Goal: Task Accomplishment & Management: Complete application form

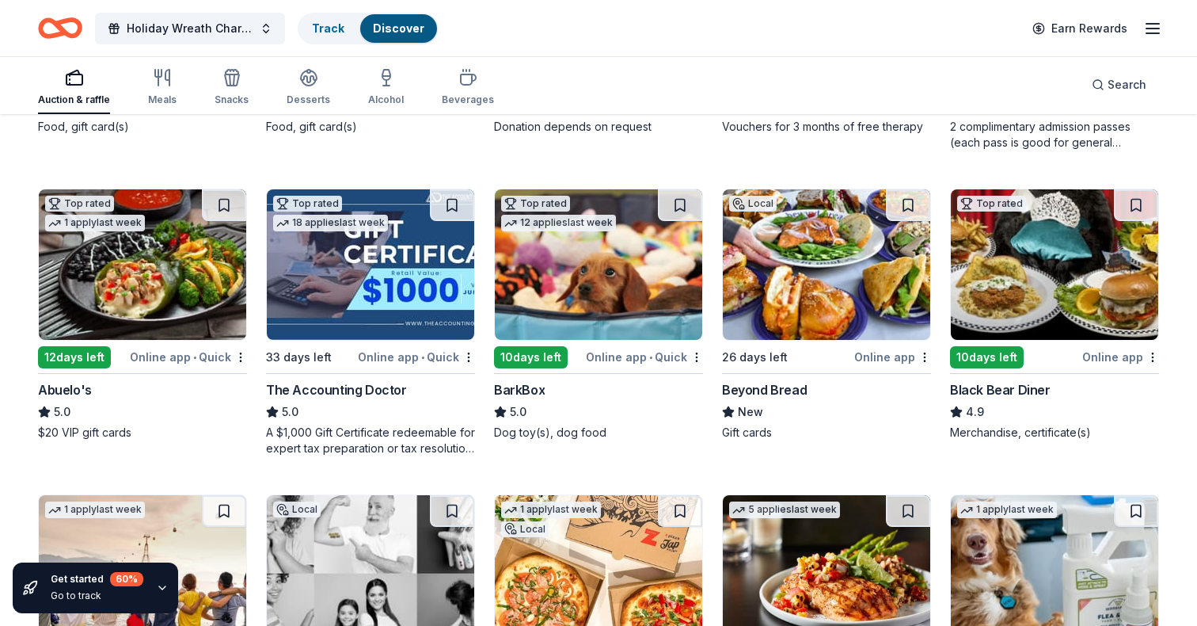
scroll to position [410, 0]
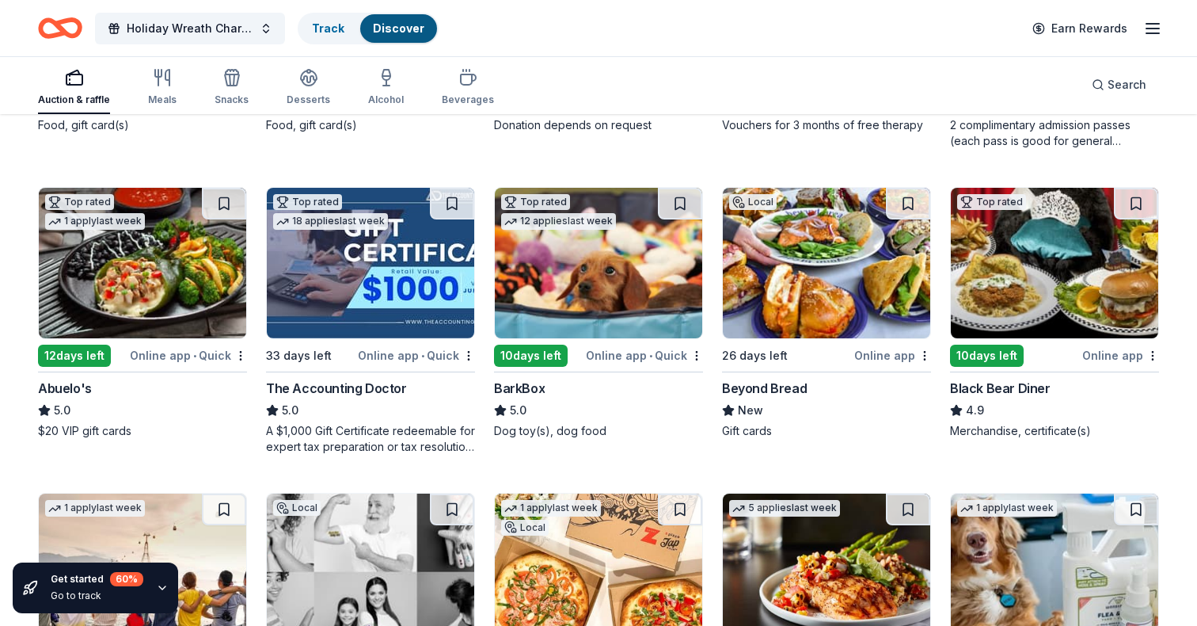
click at [678, 157] on div "Local 12 days left Online app Chick-fil-A (Tucson) New Food, gift card(s) Top r…" at bounding box center [598, 473] width 1121 height 1185
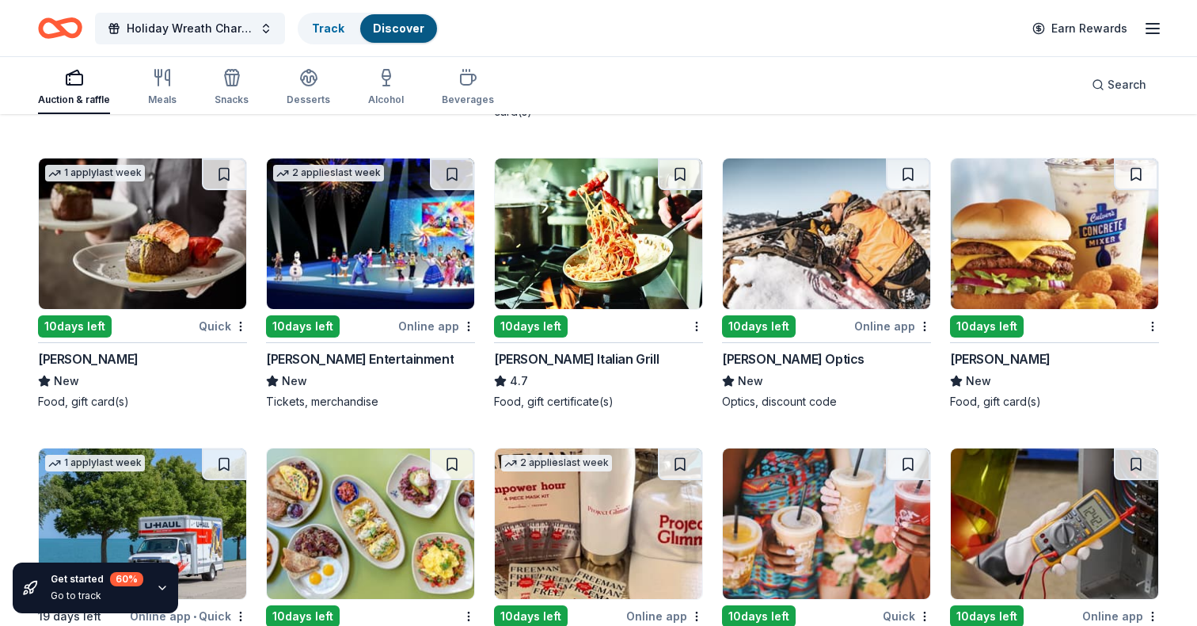
scroll to position [5575, 0]
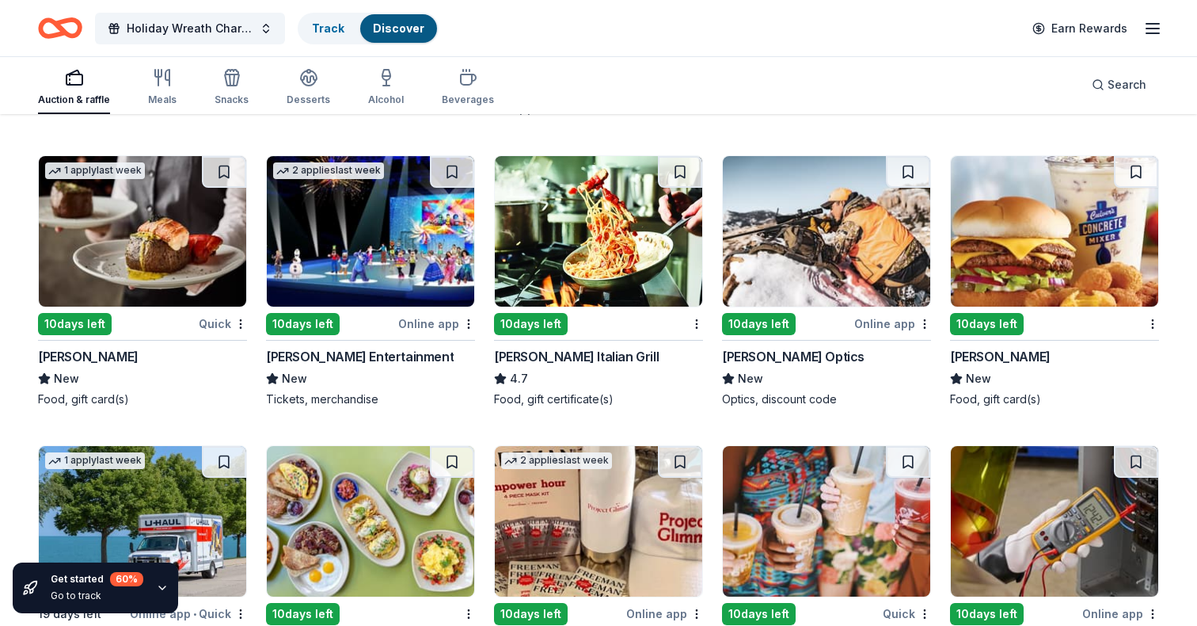
click at [1064, 206] on img at bounding box center [1054, 231] width 207 height 150
click at [156, 321] on div "10 days left" at bounding box center [117, 324] width 158 height 20
click at [56, 325] on div "10 days left" at bounding box center [75, 324] width 74 height 22
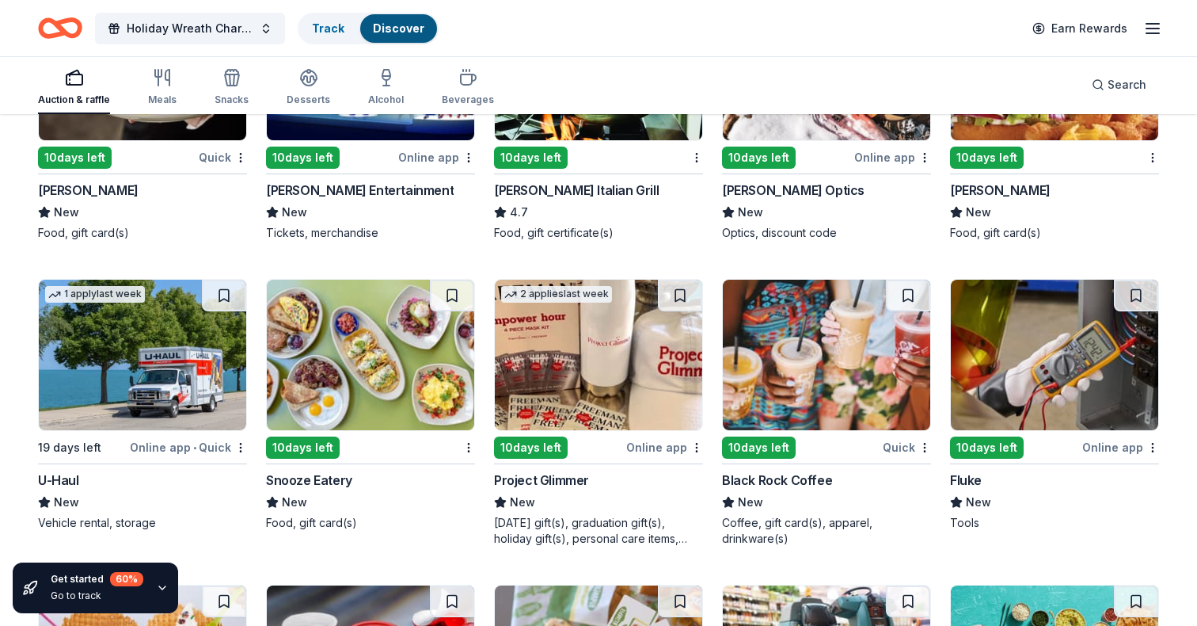
scroll to position [5748, 0]
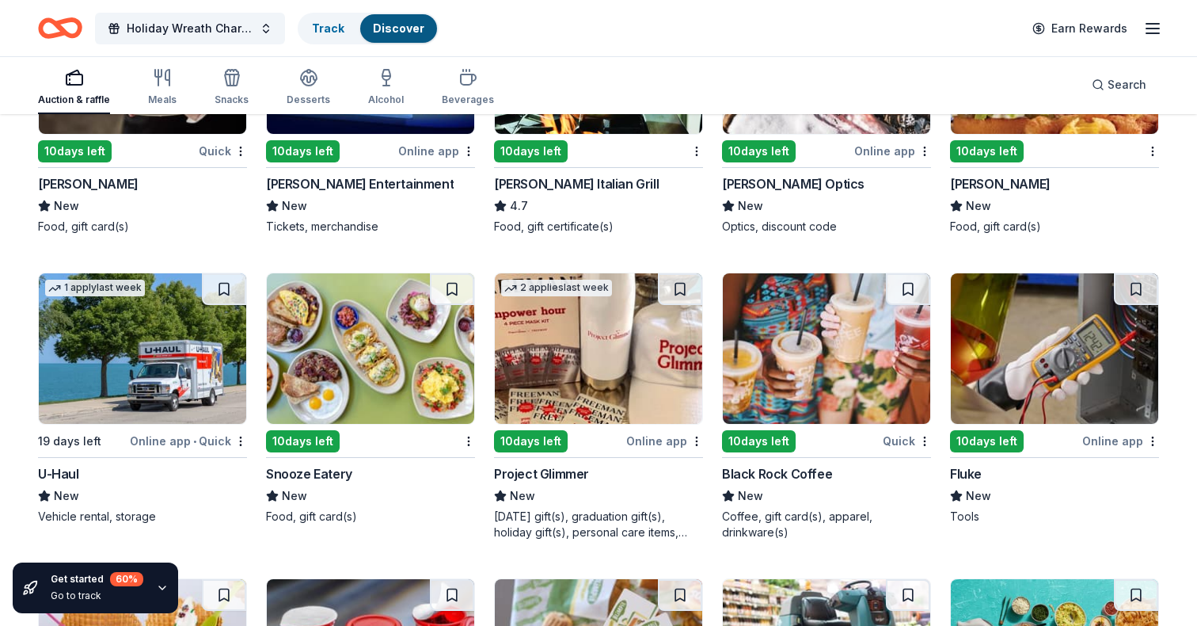
click at [787, 385] on img at bounding box center [826, 348] width 207 height 150
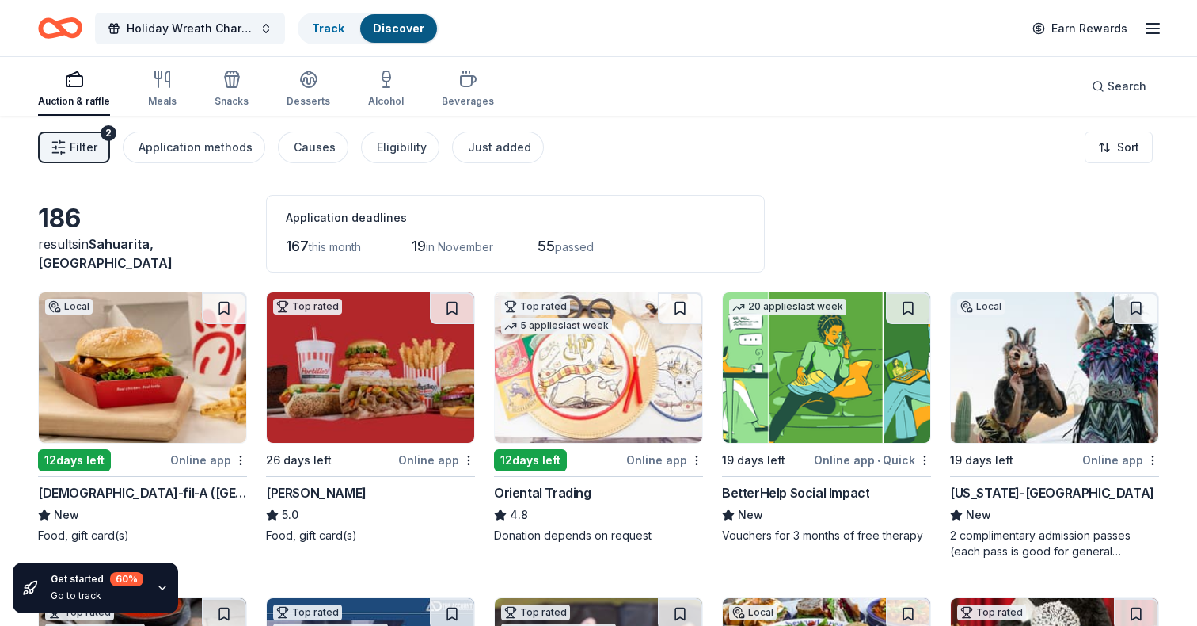
scroll to position [0, 0]
click at [80, 140] on span "Filter" at bounding box center [84, 147] width 28 height 19
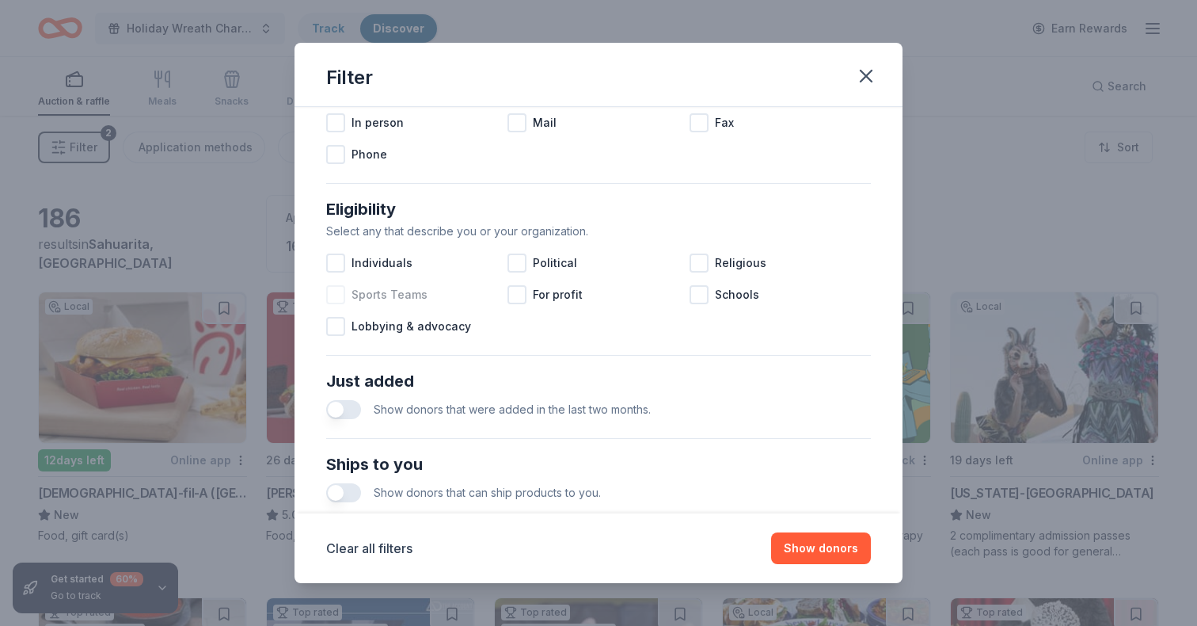
scroll to position [382, 0]
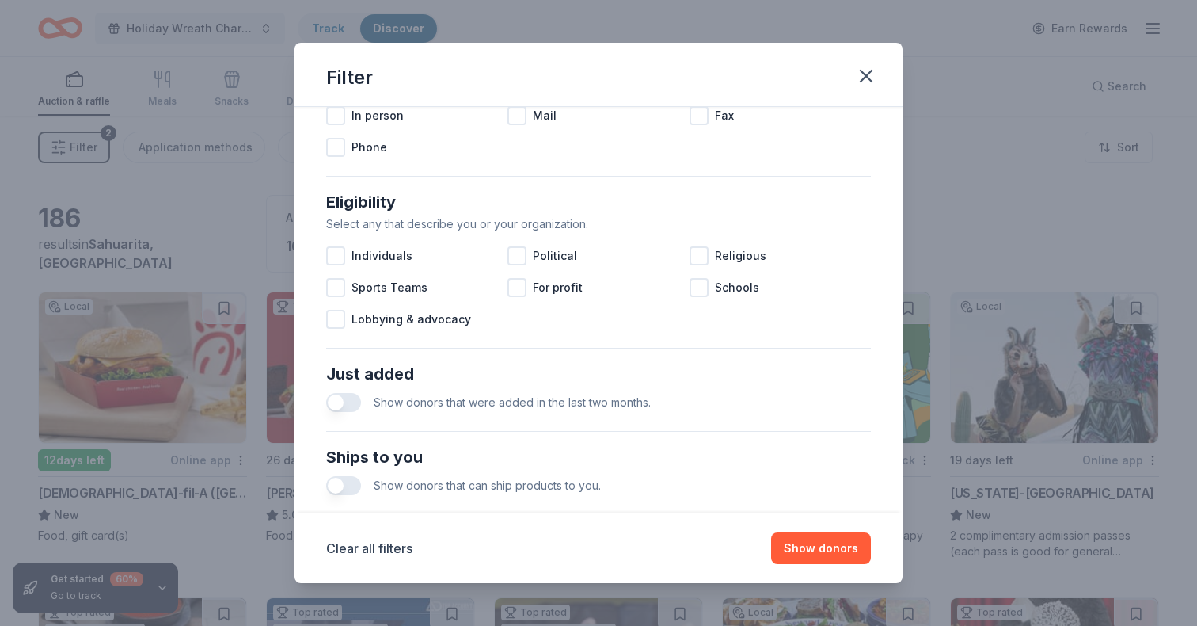
drag, startPoint x: 364, startPoint y: 402, endPoint x: 478, endPoint y: 413, distance: 113.8
click at [478, 415] on div "Show donors that were added in the last two months." at bounding box center [598, 402] width 545 height 32
click at [346, 404] on button "button" at bounding box center [343, 402] width 35 height 19
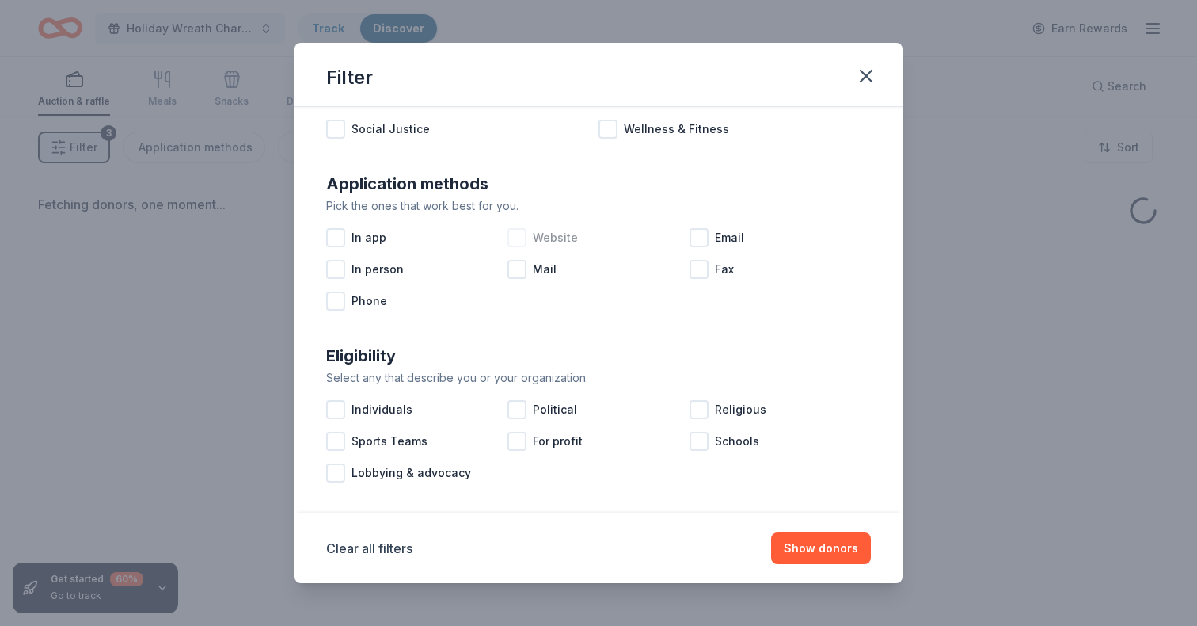
scroll to position [224, 0]
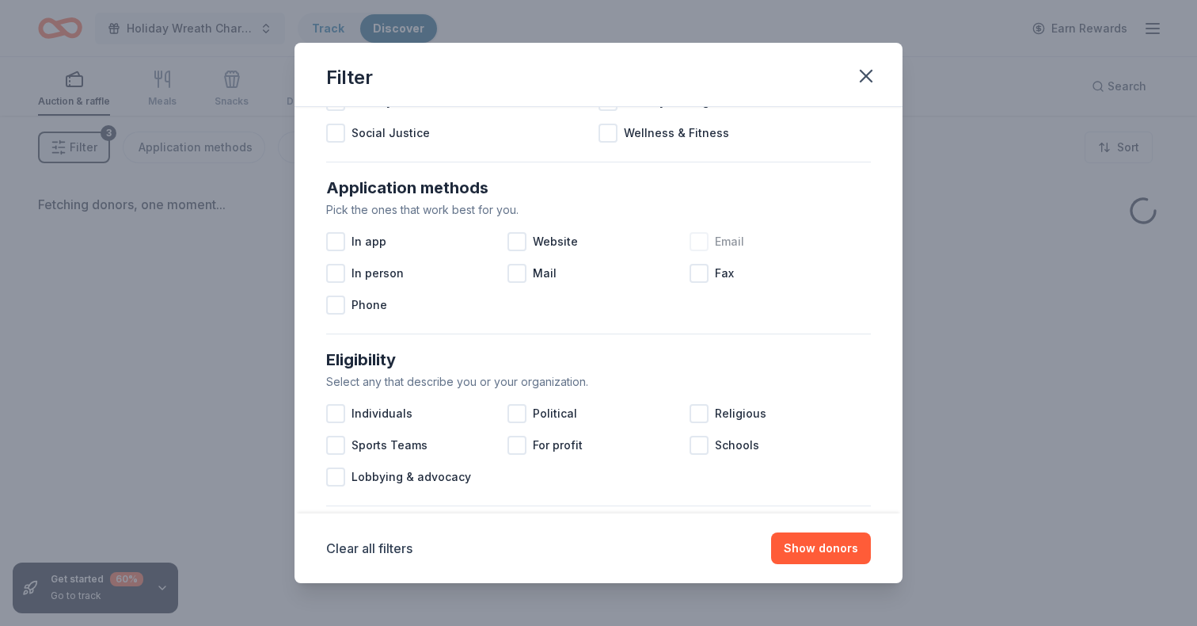
click at [694, 241] on div at bounding box center [699, 241] width 19 height 19
click at [523, 241] on div at bounding box center [517, 241] width 19 height 19
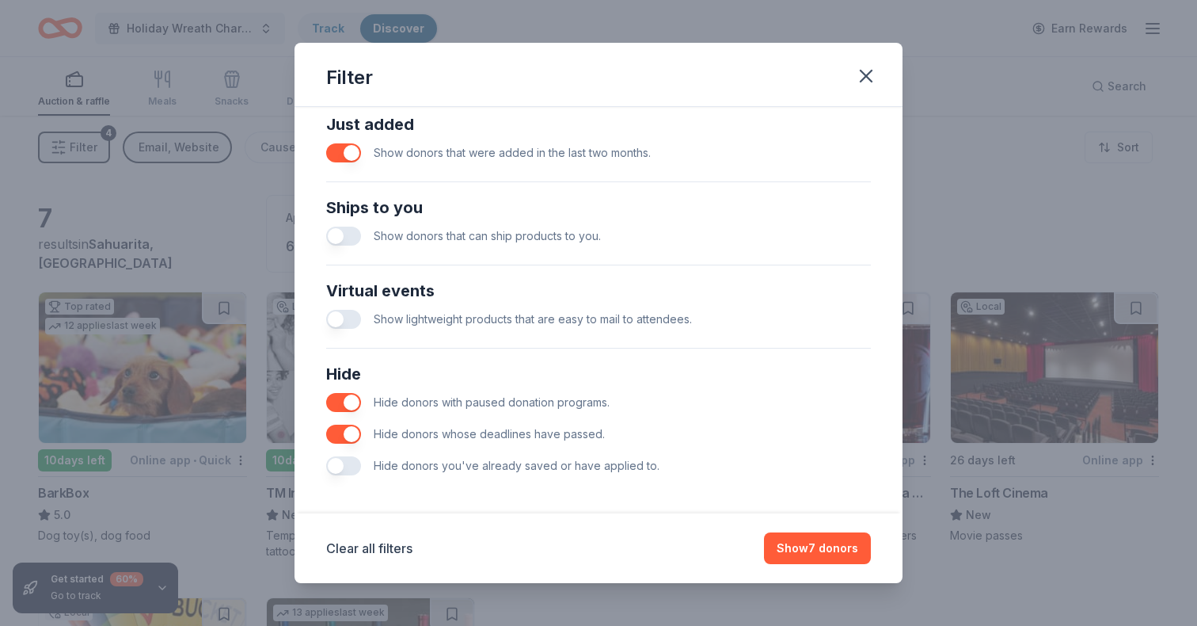
scroll to position [634, 0]
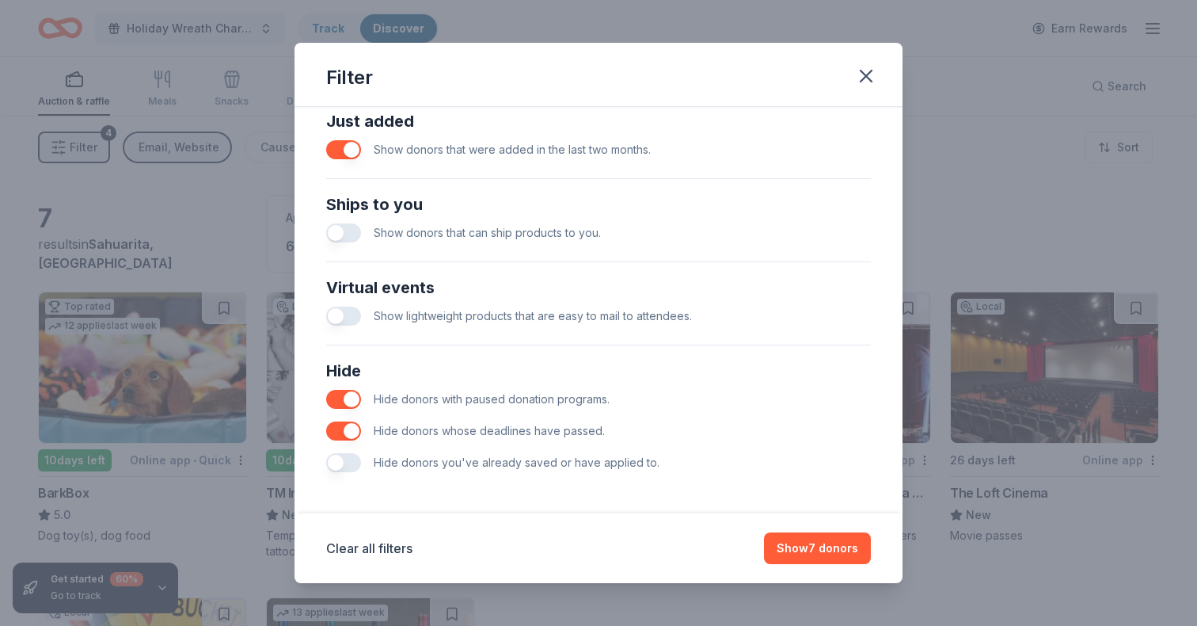
click at [350, 461] on button "button" at bounding box center [343, 462] width 35 height 19
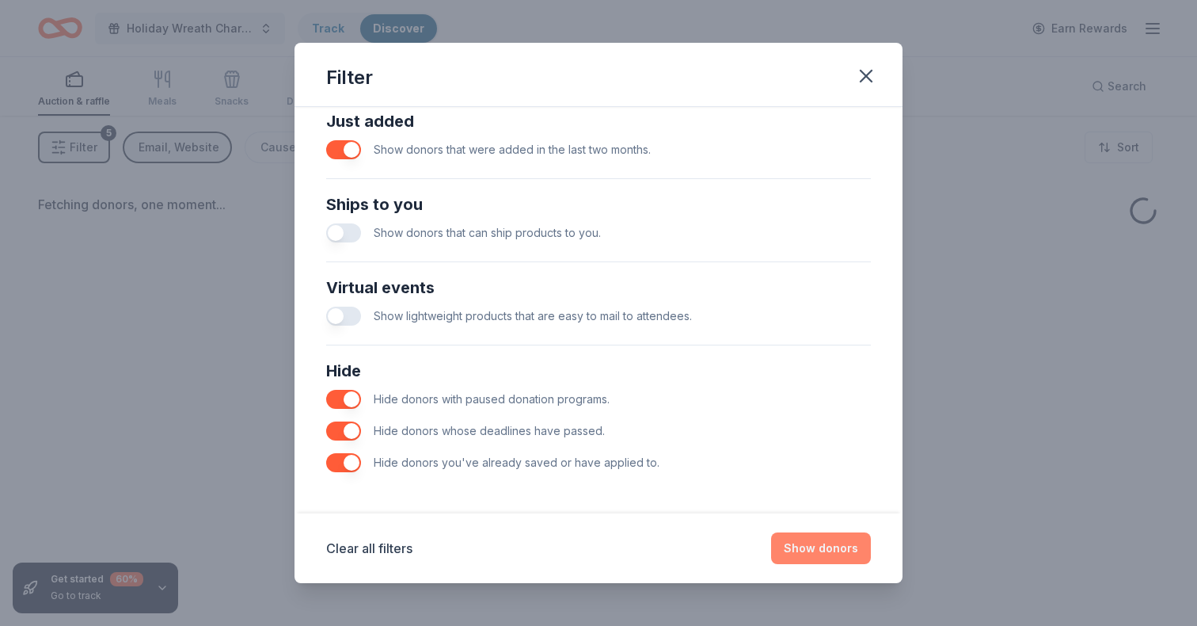
click at [818, 540] on button "Show donors" at bounding box center [821, 548] width 100 height 32
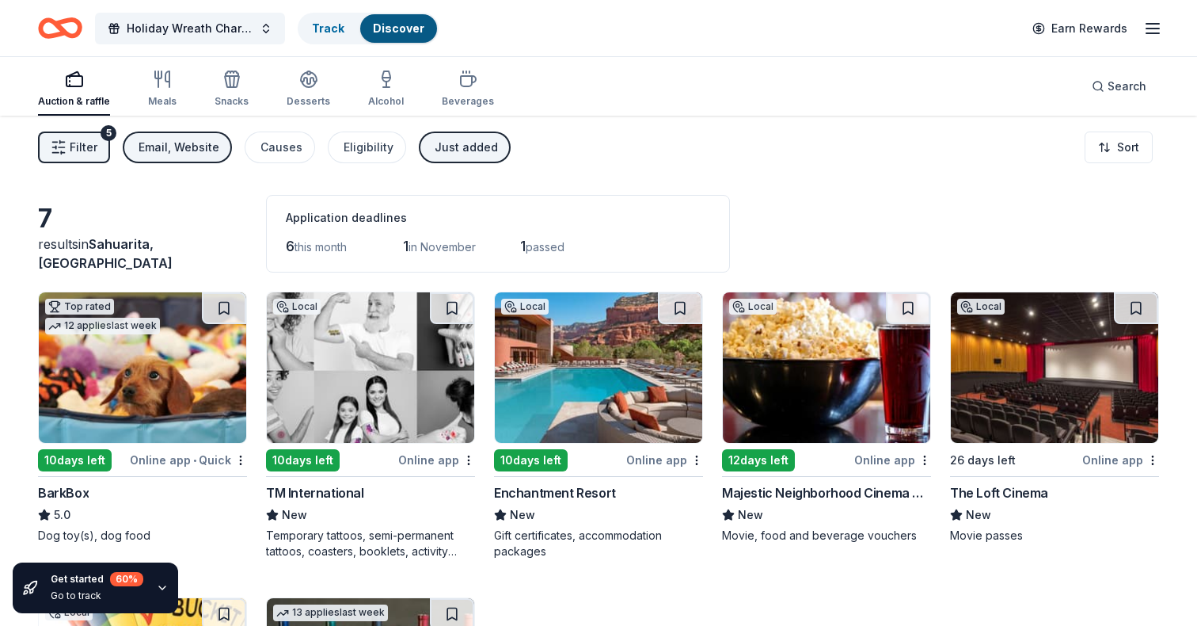
click at [79, 156] on span "Filter" at bounding box center [84, 147] width 28 height 19
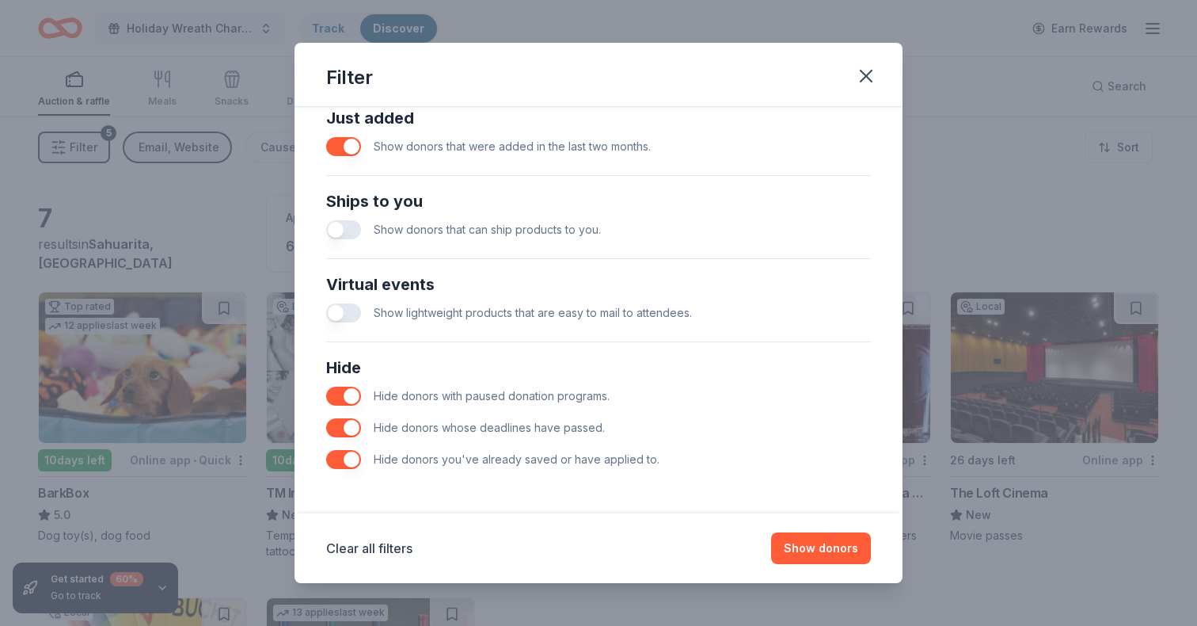
scroll to position [638, 0]
click at [340, 461] on button "button" at bounding box center [343, 459] width 35 height 19
click at [815, 546] on button "Show donors" at bounding box center [821, 548] width 100 height 32
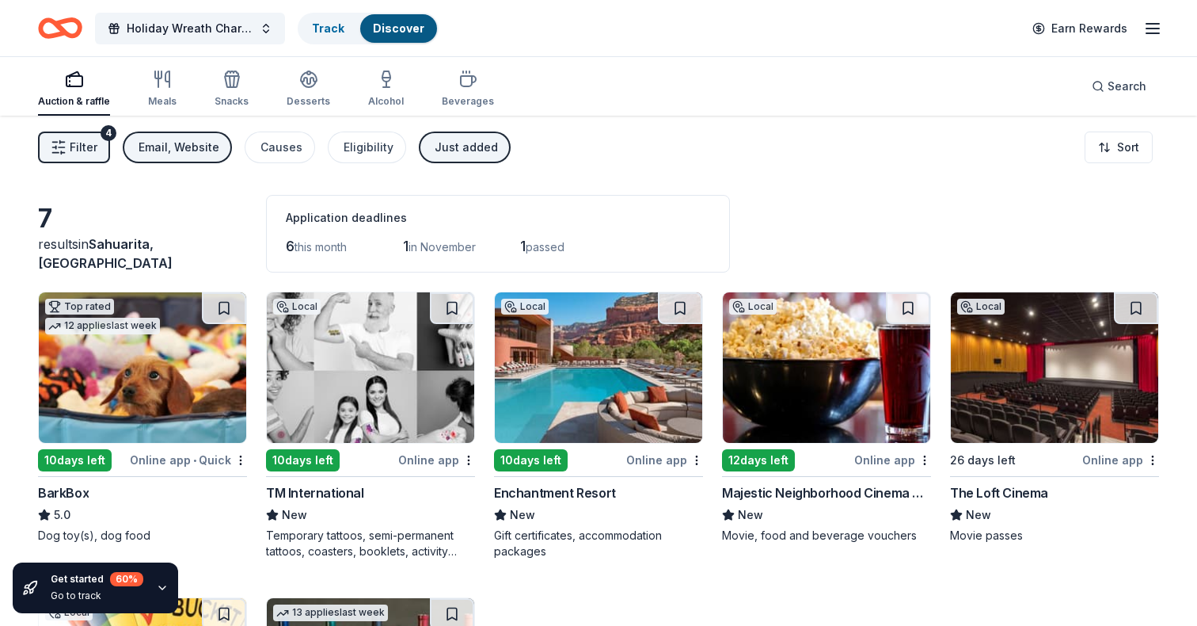
click at [64, 154] on icon "button" at bounding box center [59, 147] width 16 height 16
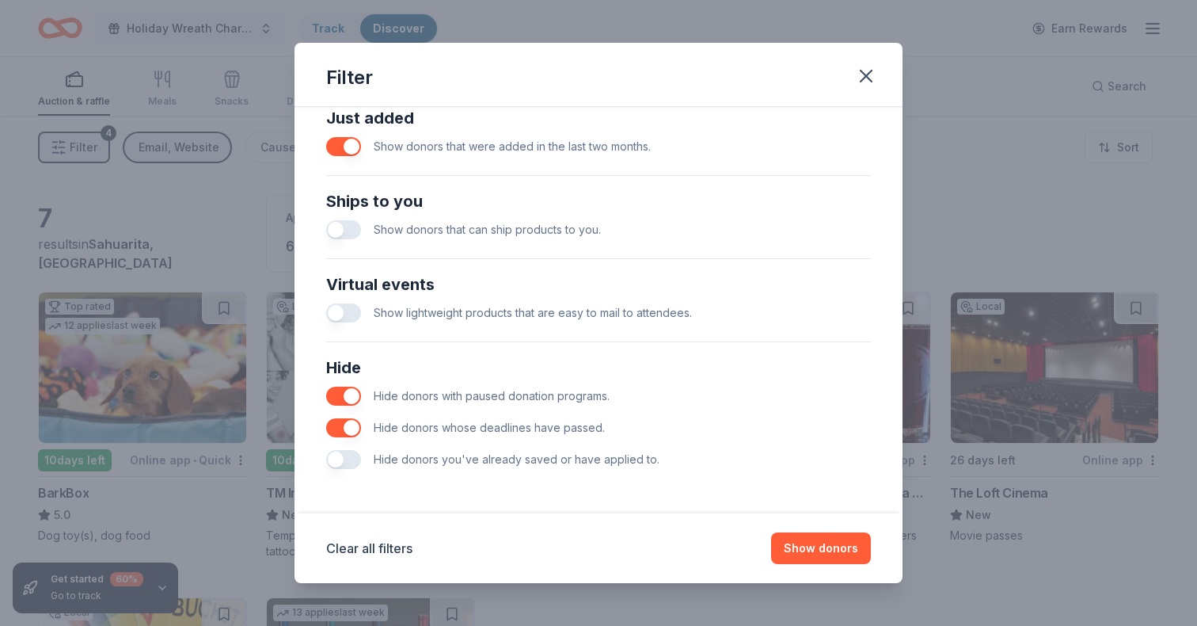
scroll to position [638, 0]
click at [333, 154] on button "button" at bounding box center [343, 146] width 35 height 19
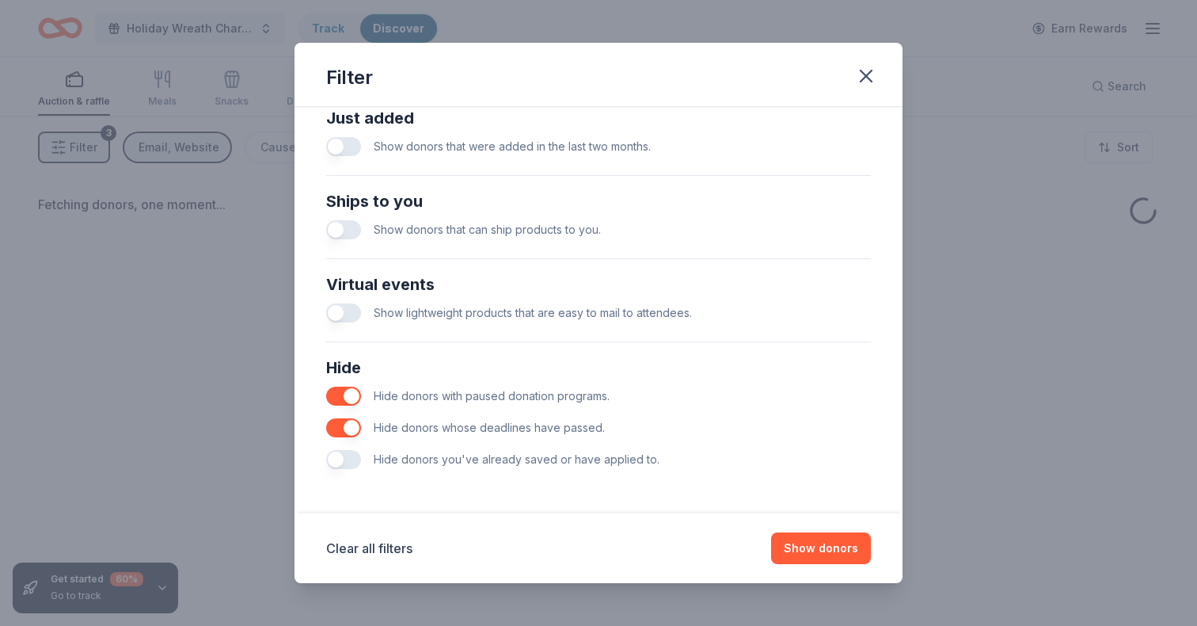
click at [603, 398] on span "Hide donors with paused donation programs." at bounding box center [492, 395] width 236 height 13
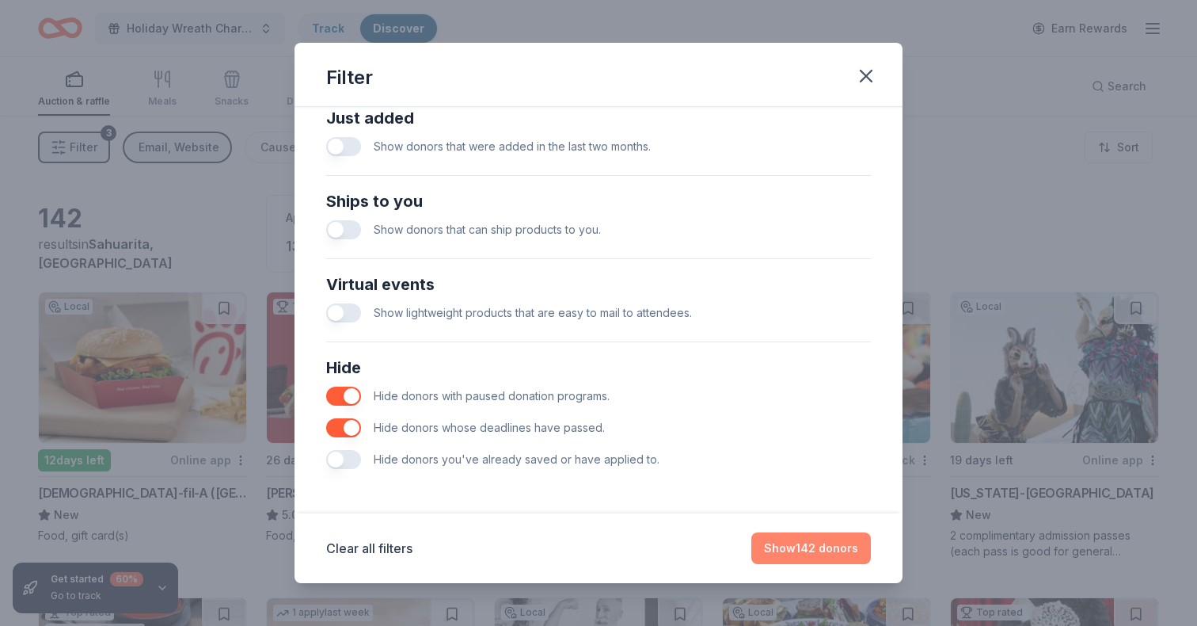
click at [787, 542] on button "Show 142 donors" at bounding box center [812, 548] width 120 height 32
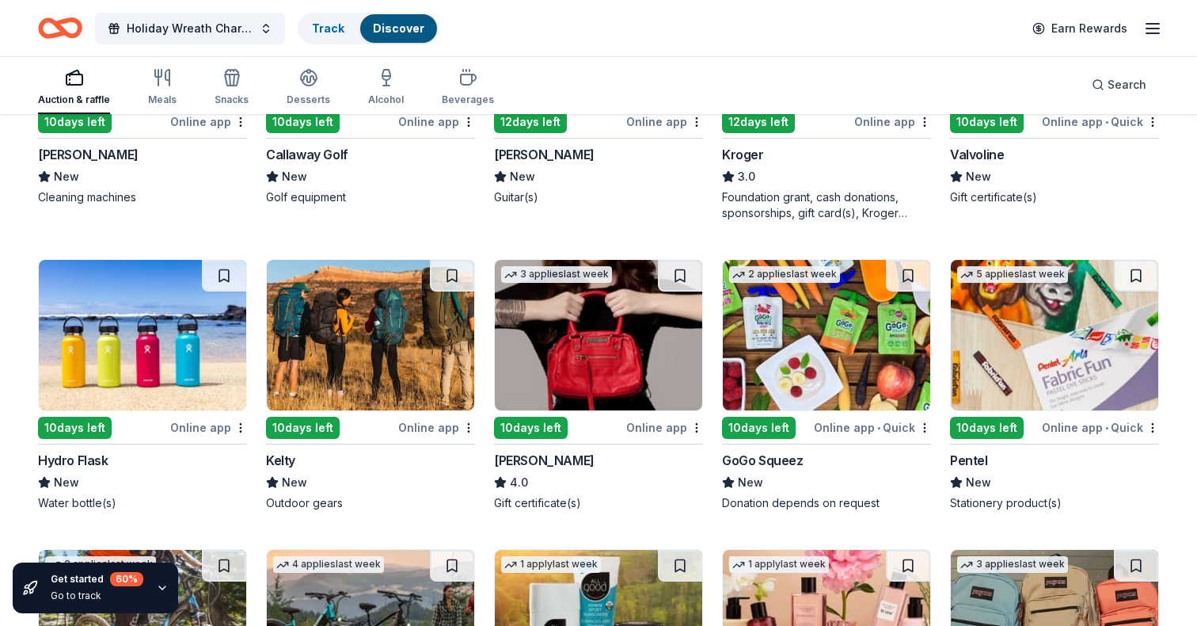
scroll to position [5457, 0]
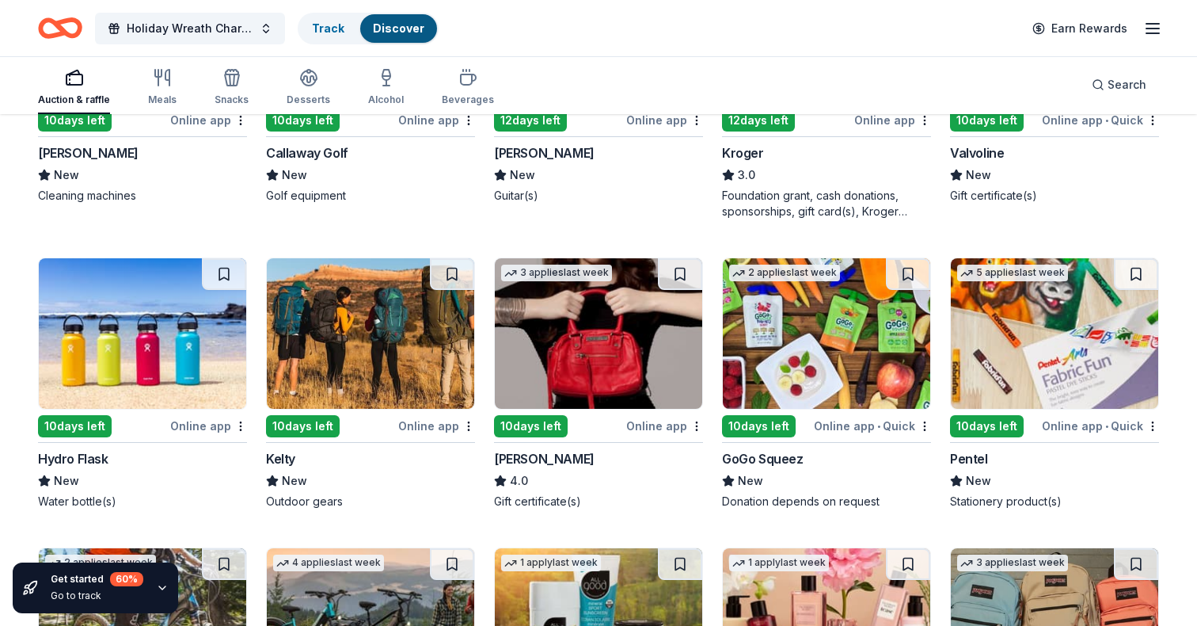
click at [872, 341] on img at bounding box center [826, 333] width 207 height 150
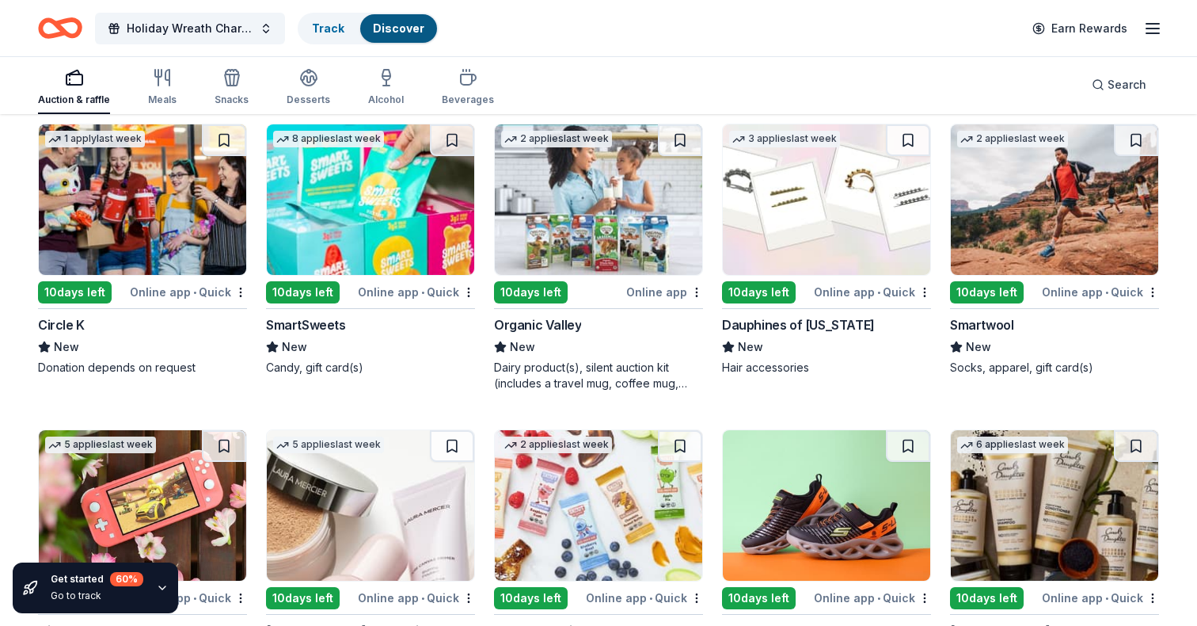
scroll to position [7684, 0]
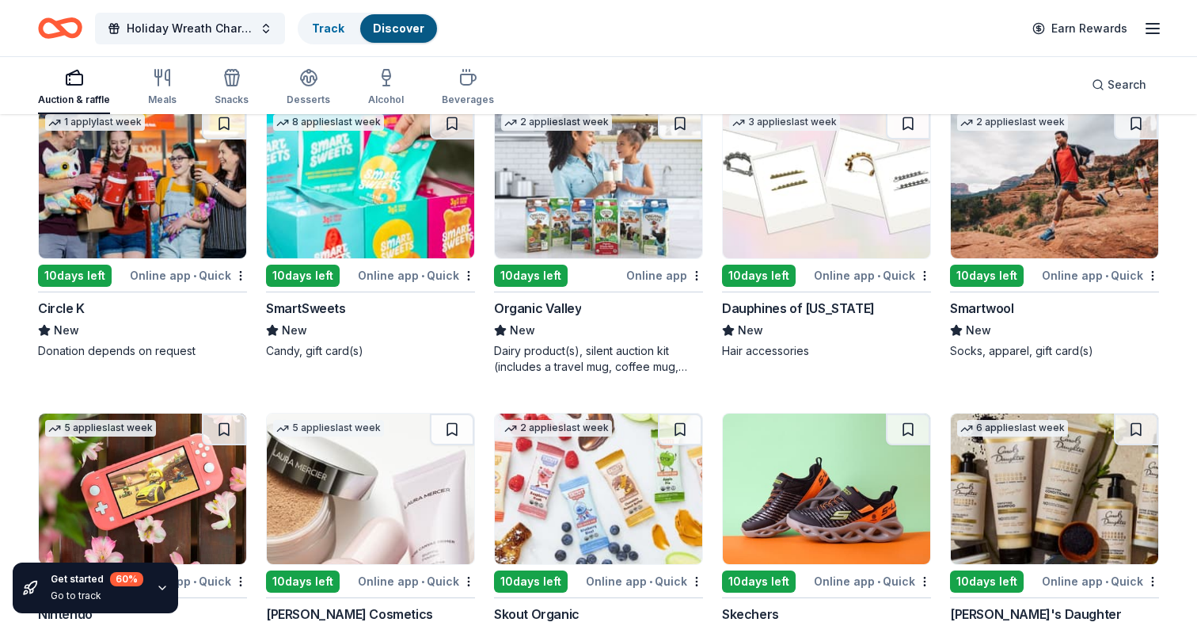
click at [388, 187] on img at bounding box center [370, 183] width 207 height 150
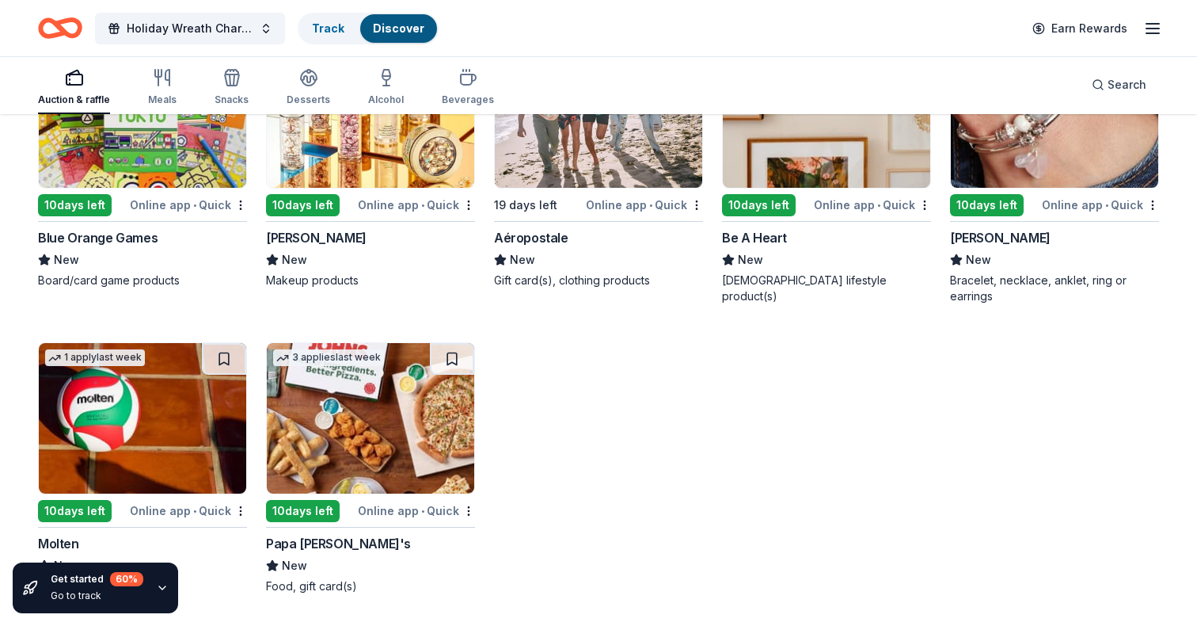
scroll to position [8350, 0]
click at [384, 439] on img at bounding box center [370, 418] width 207 height 150
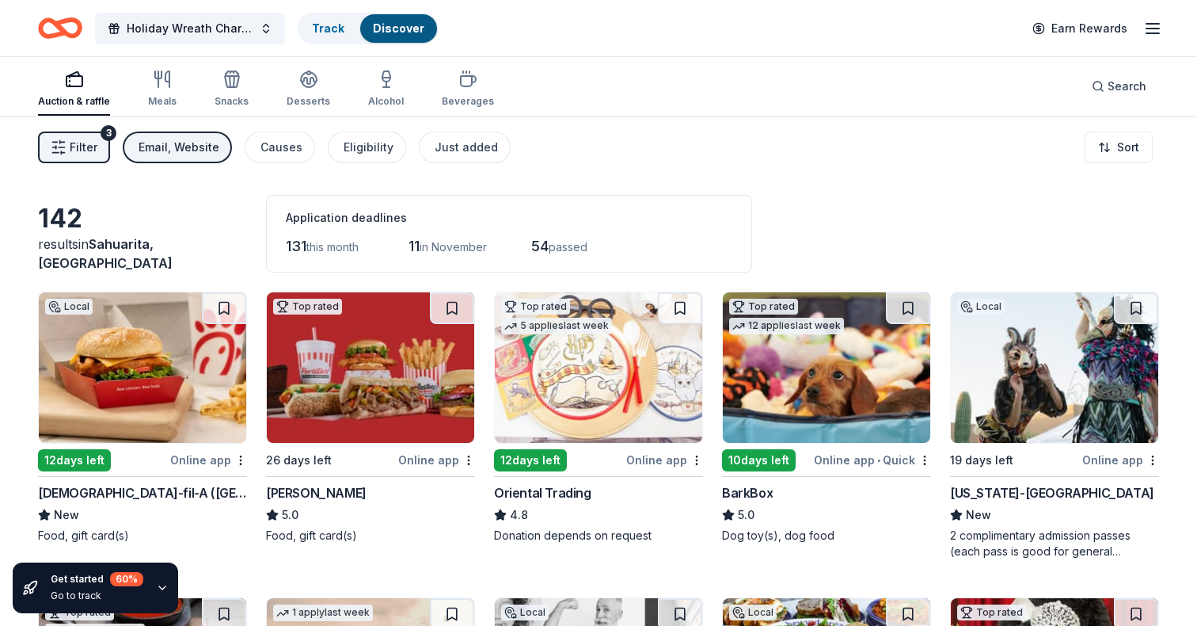
scroll to position [0, 0]
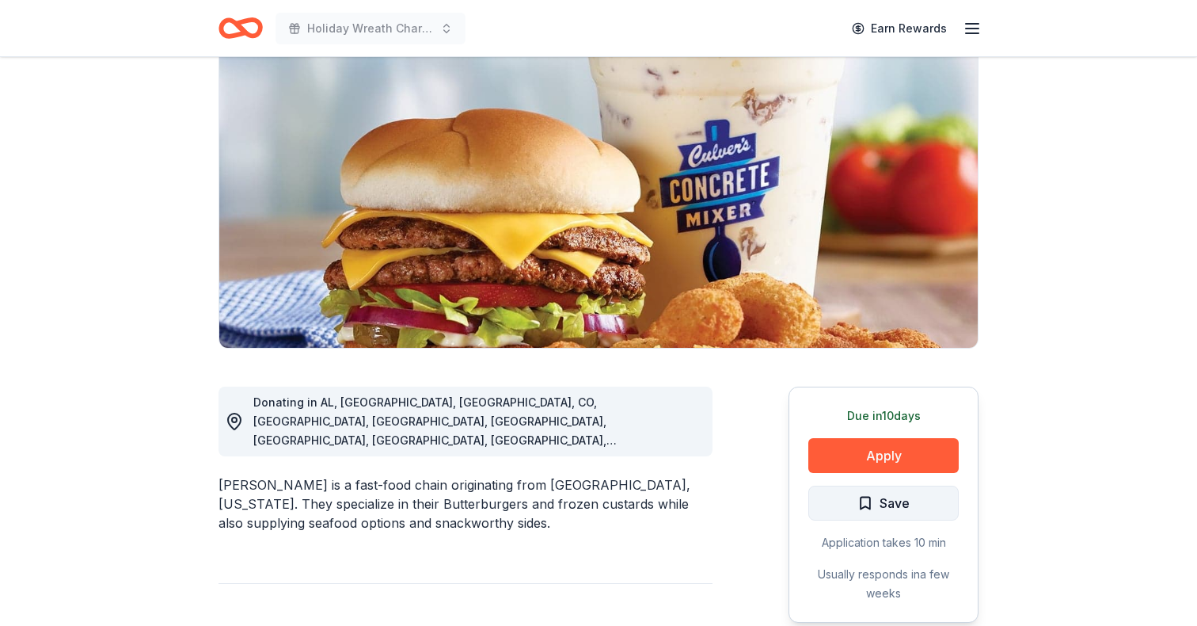
scroll to position [175, 0]
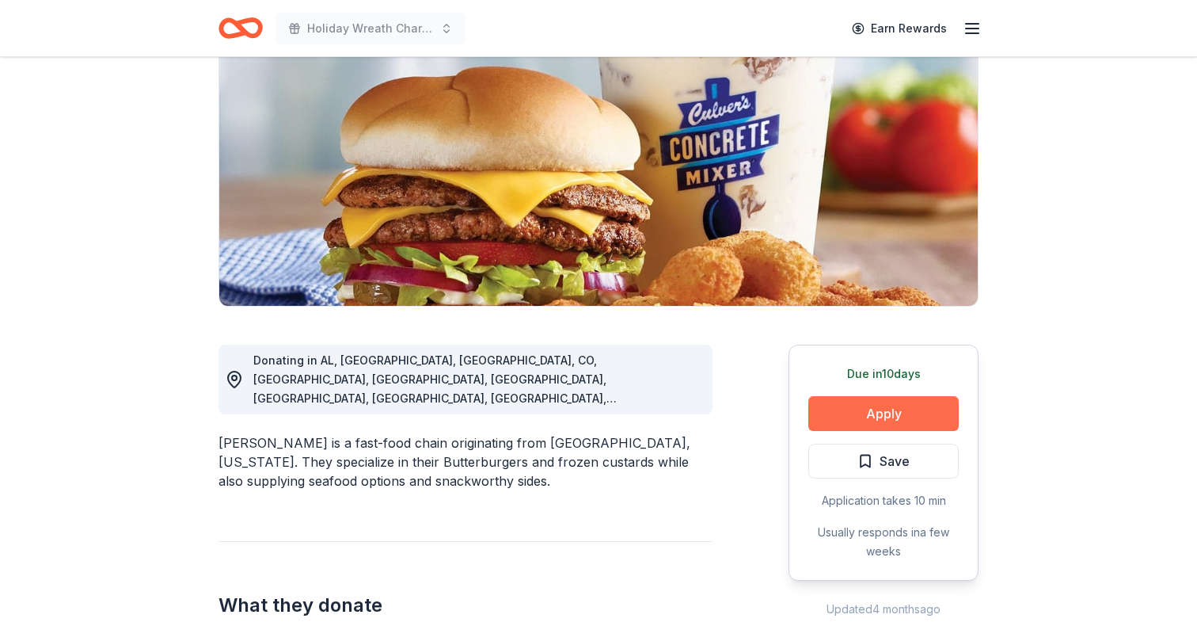
click at [920, 414] on button "Apply" at bounding box center [884, 413] width 150 height 35
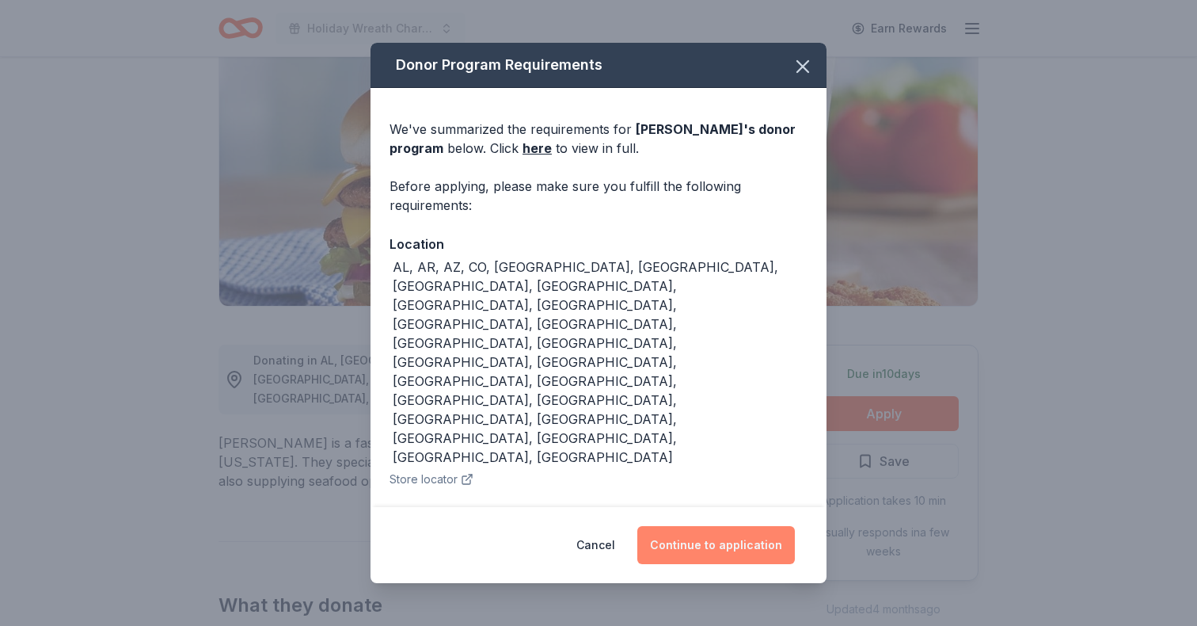
click at [756, 536] on button "Continue to application" at bounding box center [717, 545] width 158 height 38
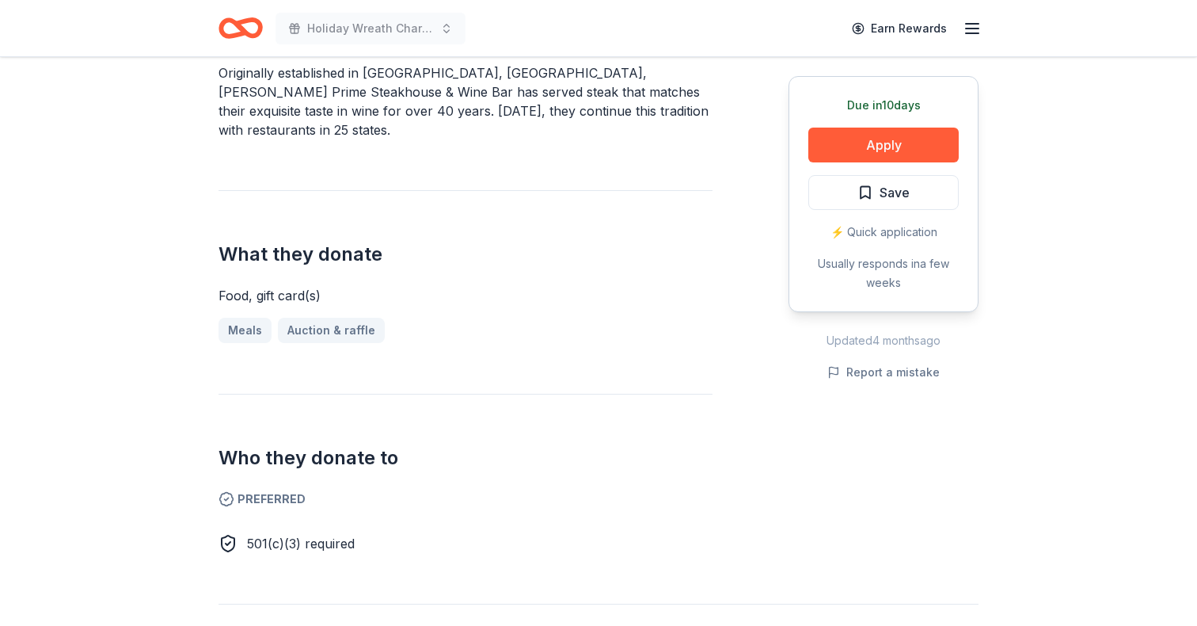
scroll to position [524, 0]
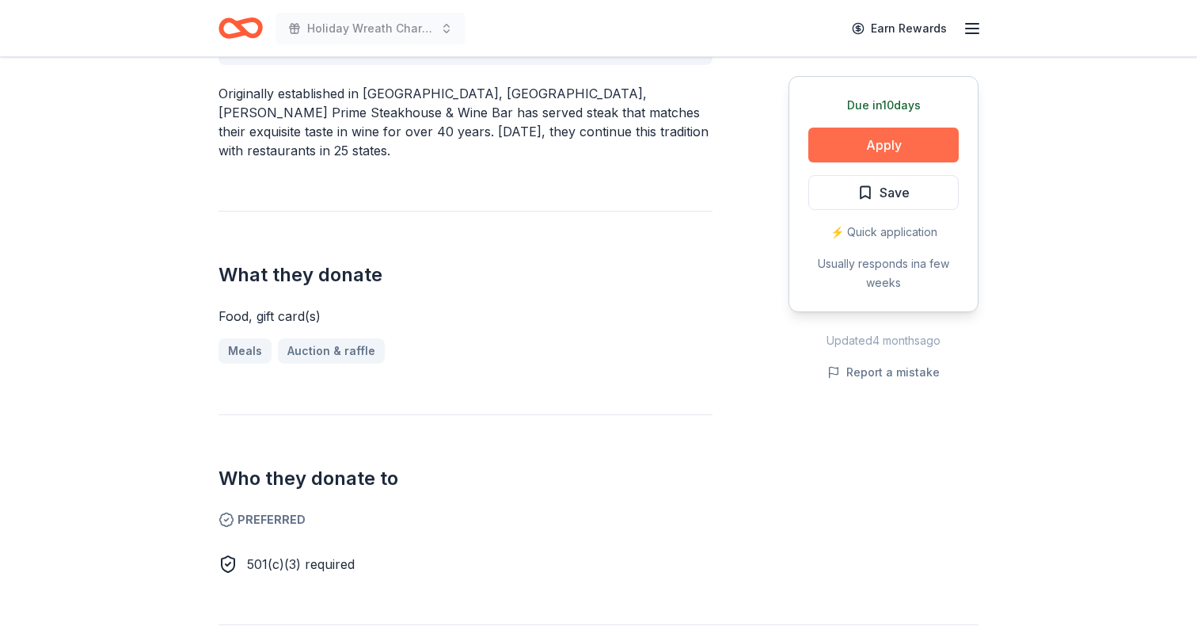
click at [948, 147] on button "Apply" at bounding box center [884, 145] width 150 height 35
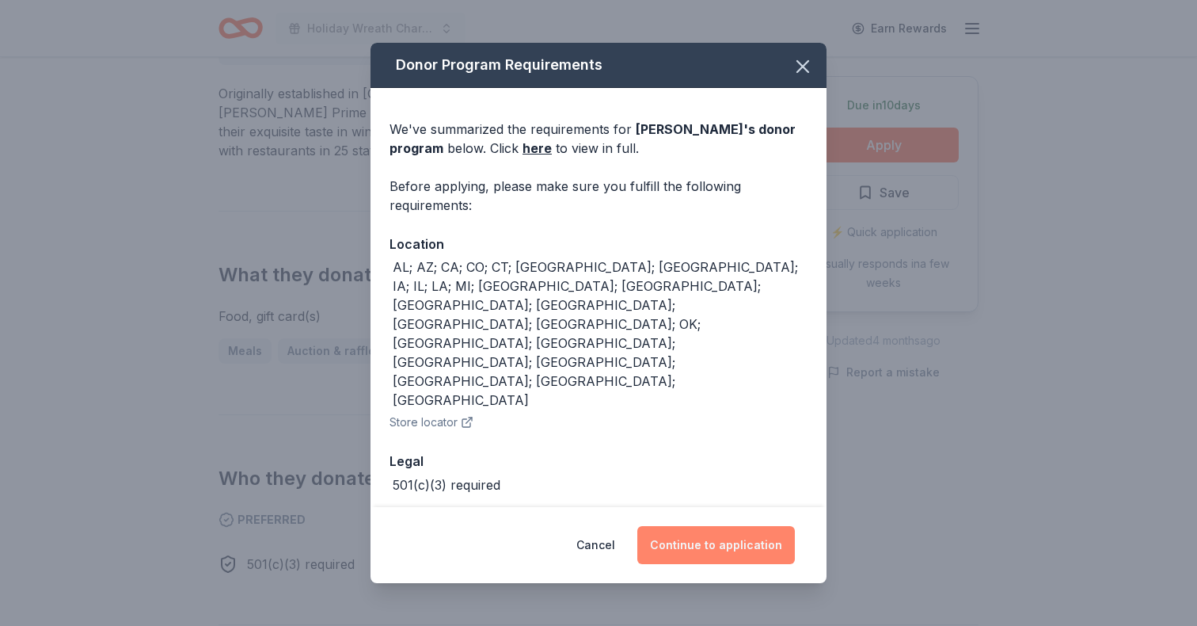
click at [716, 526] on button "Continue to application" at bounding box center [717, 545] width 158 height 38
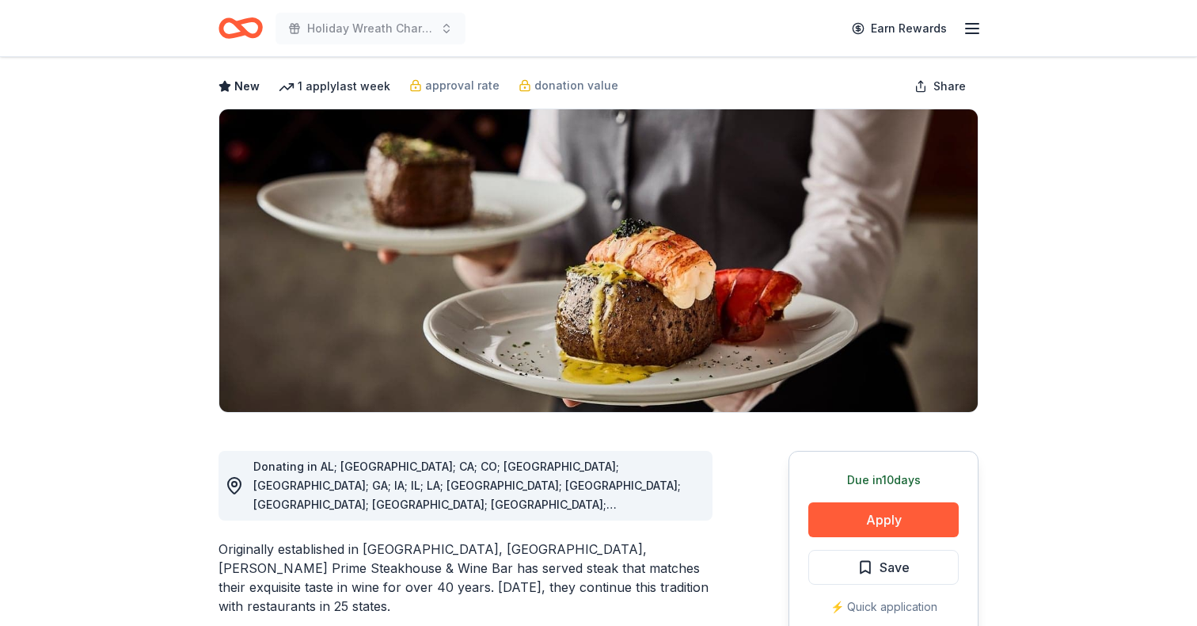
scroll to position [88, 0]
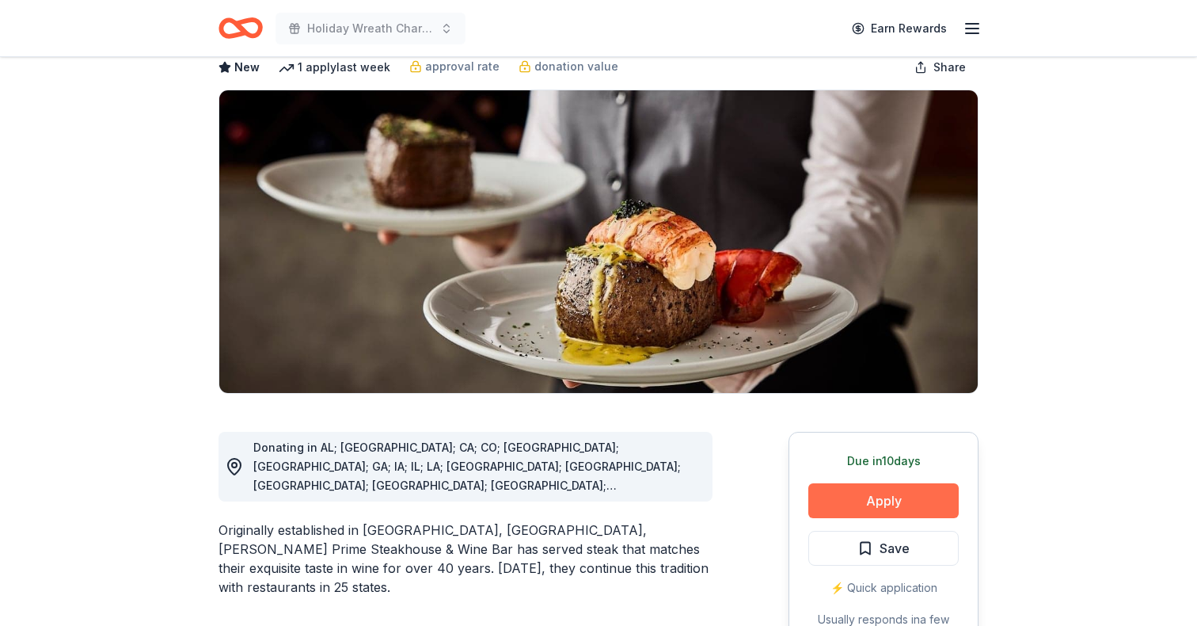
click at [892, 497] on button "Apply" at bounding box center [884, 500] width 150 height 35
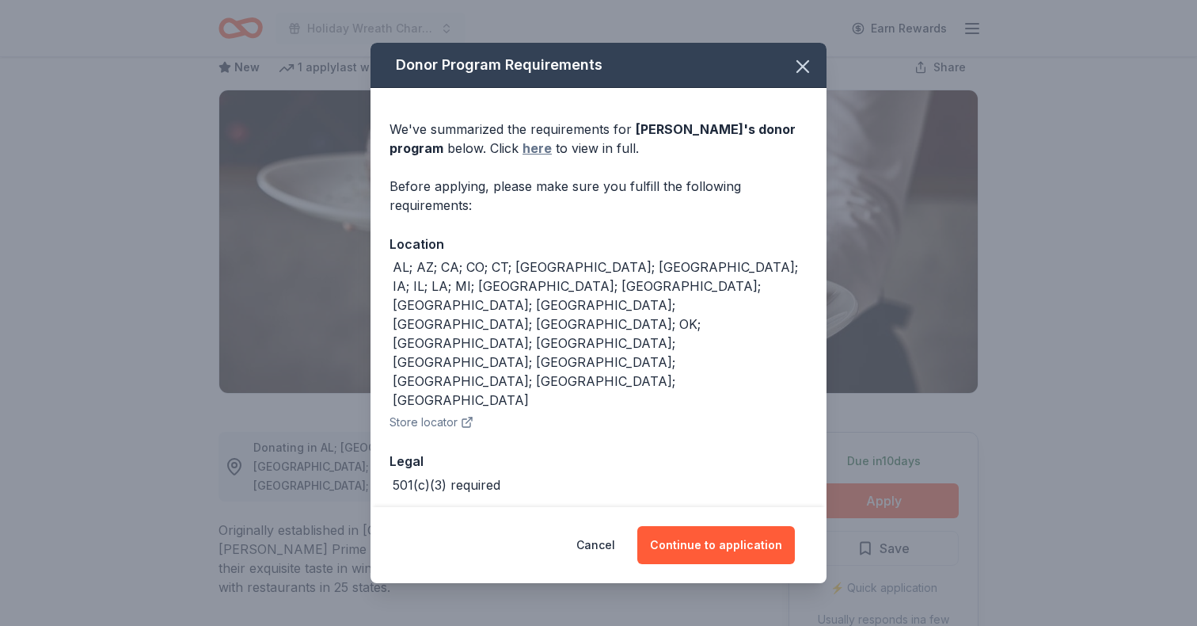
click at [523, 158] on link "here" at bounding box center [537, 148] width 29 height 19
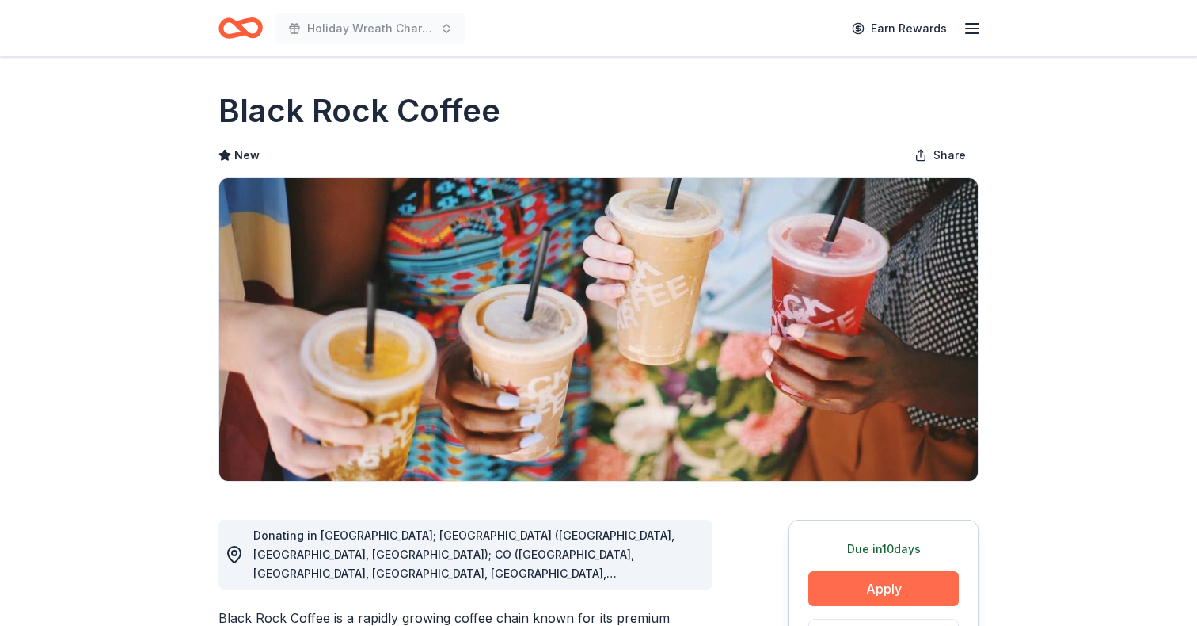
click at [832, 592] on button "Apply" at bounding box center [884, 588] width 150 height 35
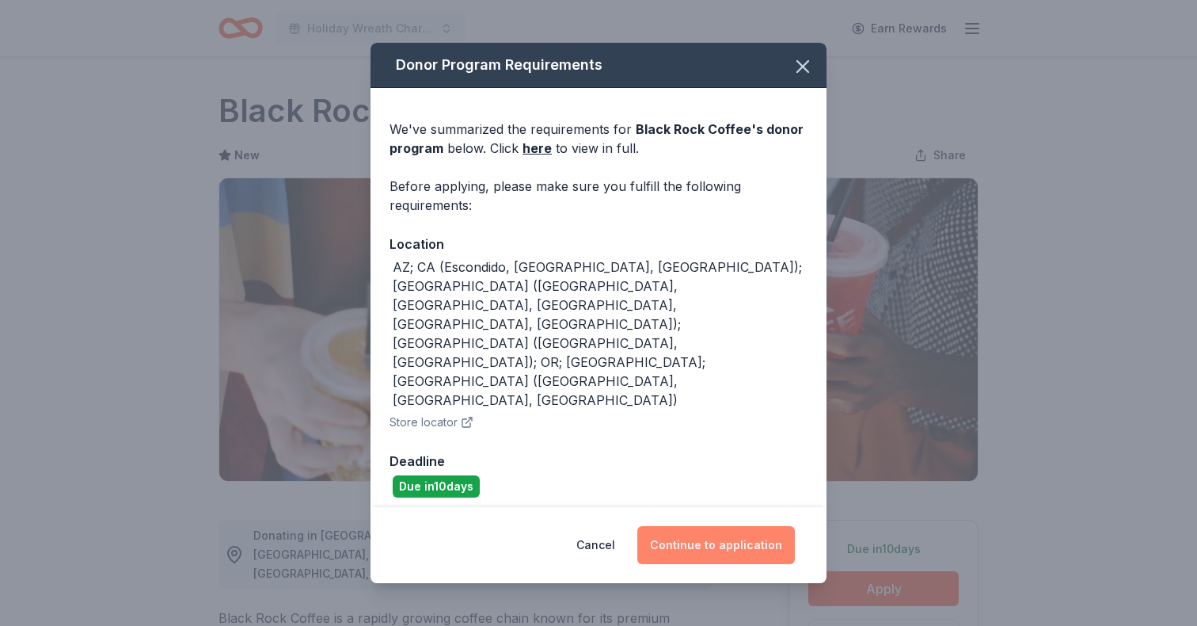
click at [721, 526] on button "Continue to application" at bounding box center [717, 545] width 158 height 38
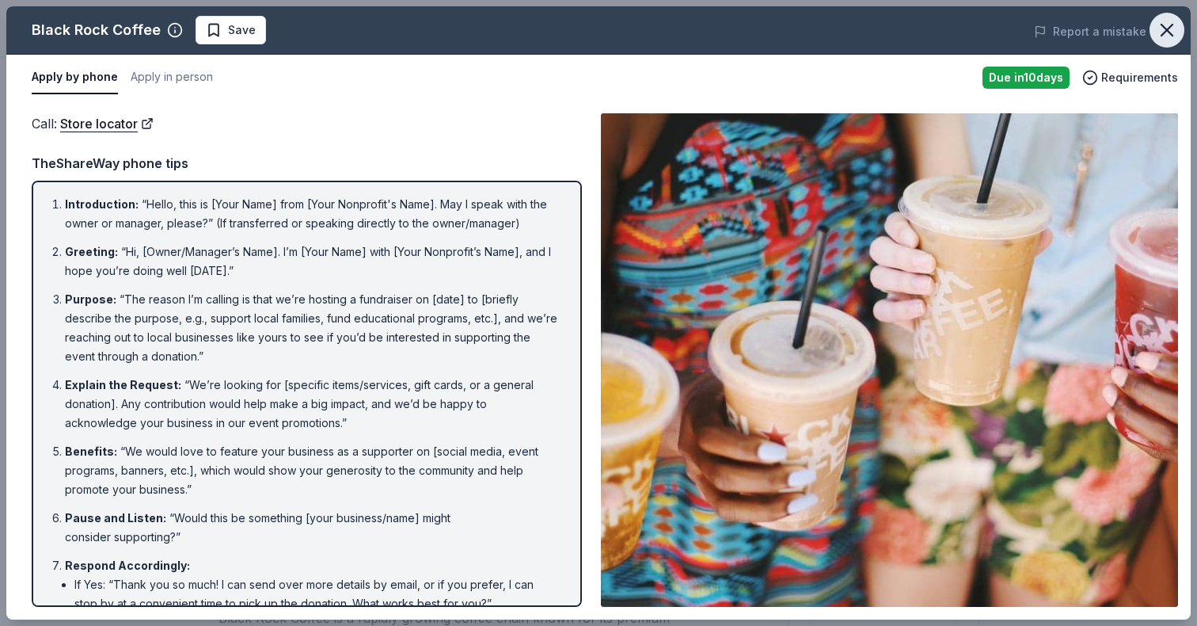
click at [1174, 30] on icon "button" at bounding box center [1167, 30] width 22 height 22
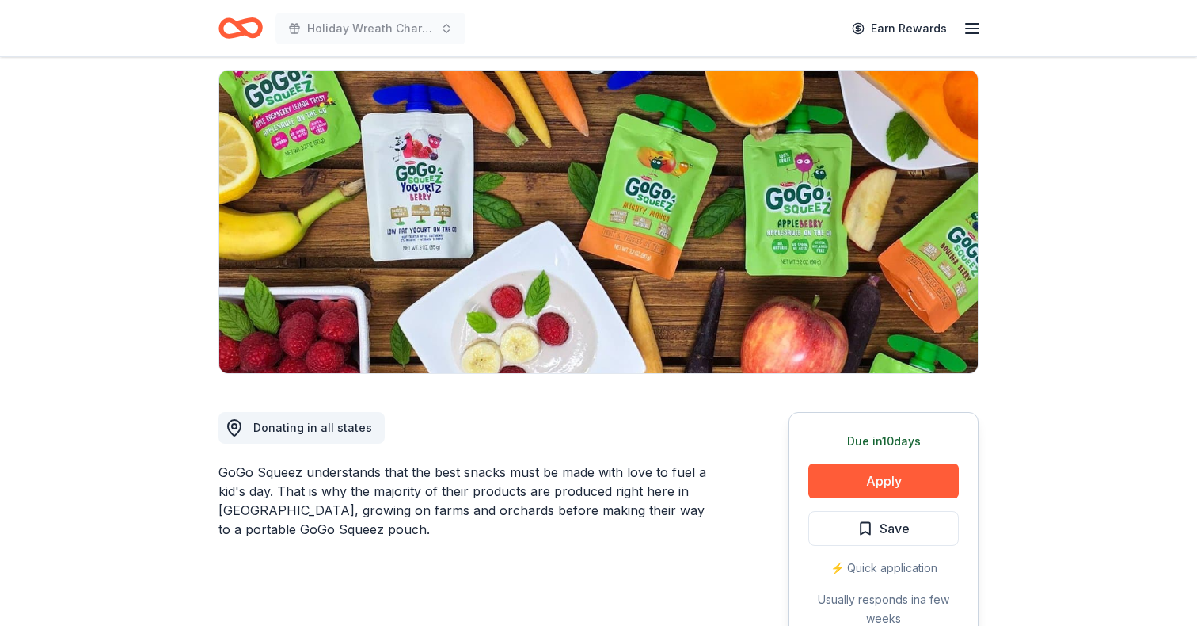
scroll to position [116, 0]
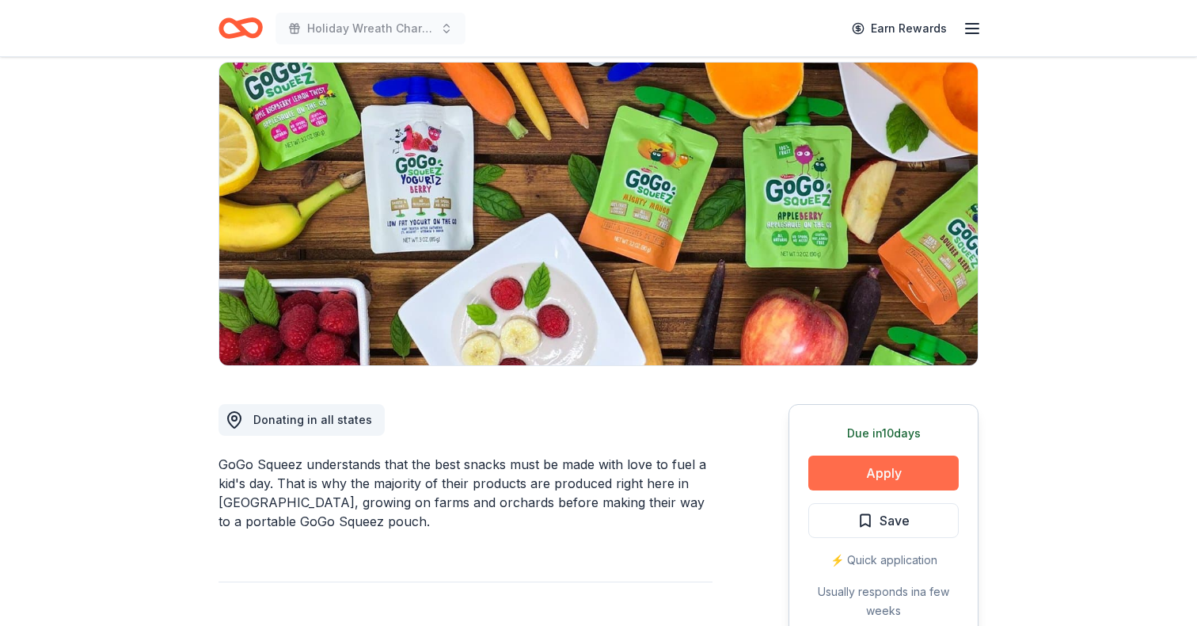
click at [863, 474] on button "Apply" at bounding box center [884, 472] width 150 height 35
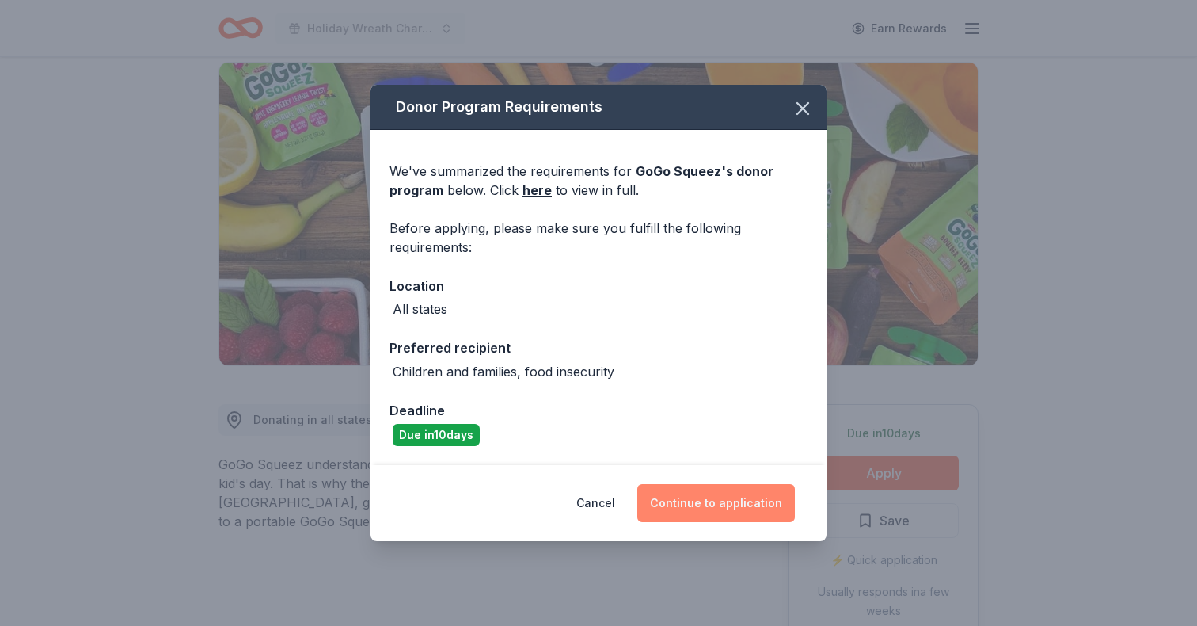
click at [691, 508] on button "Continue to application" at bounding box center [717, 503] width 158 height 38
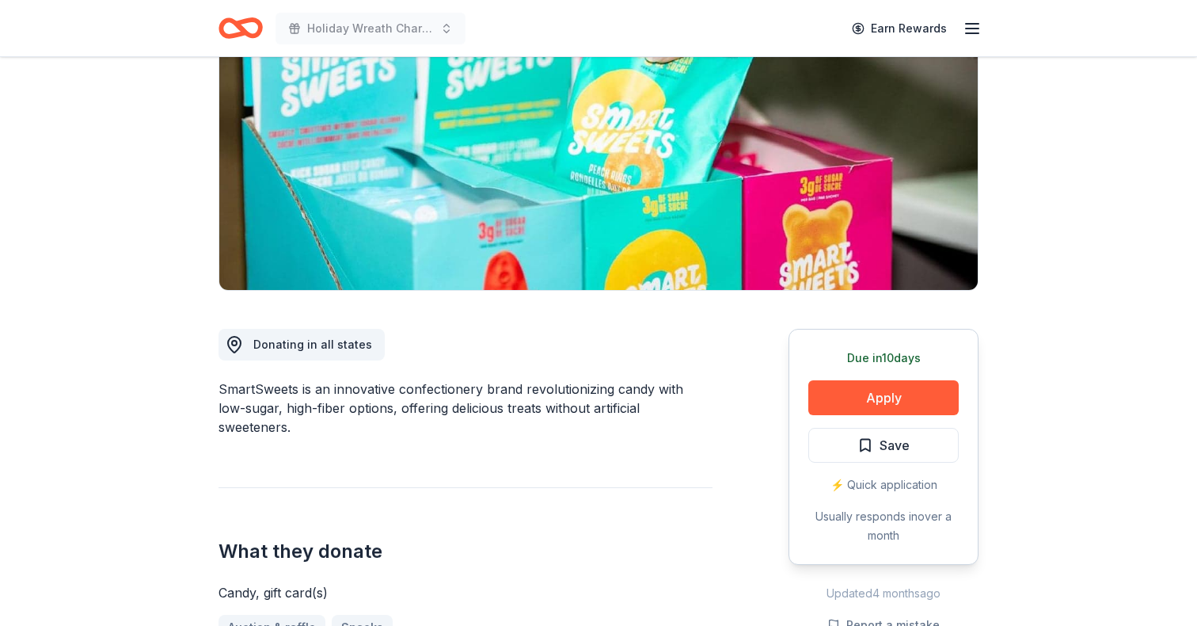
scroll to position [194, 0]
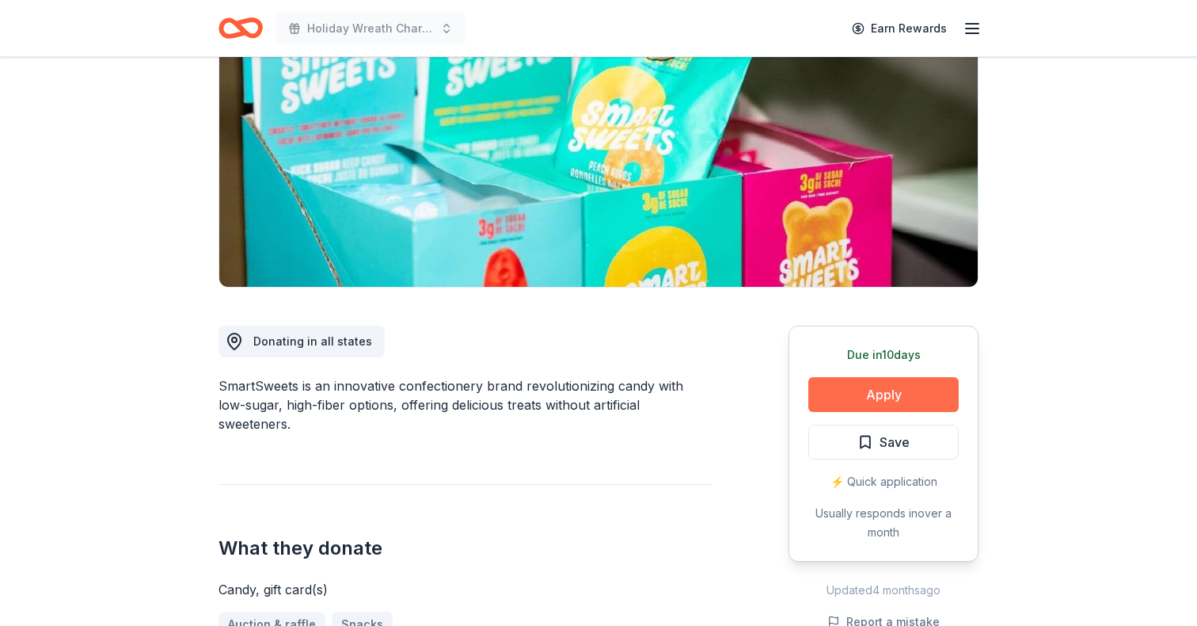
click at [913, 388] on button "Apply" at bounding box center [884, 394] width 150 height 35
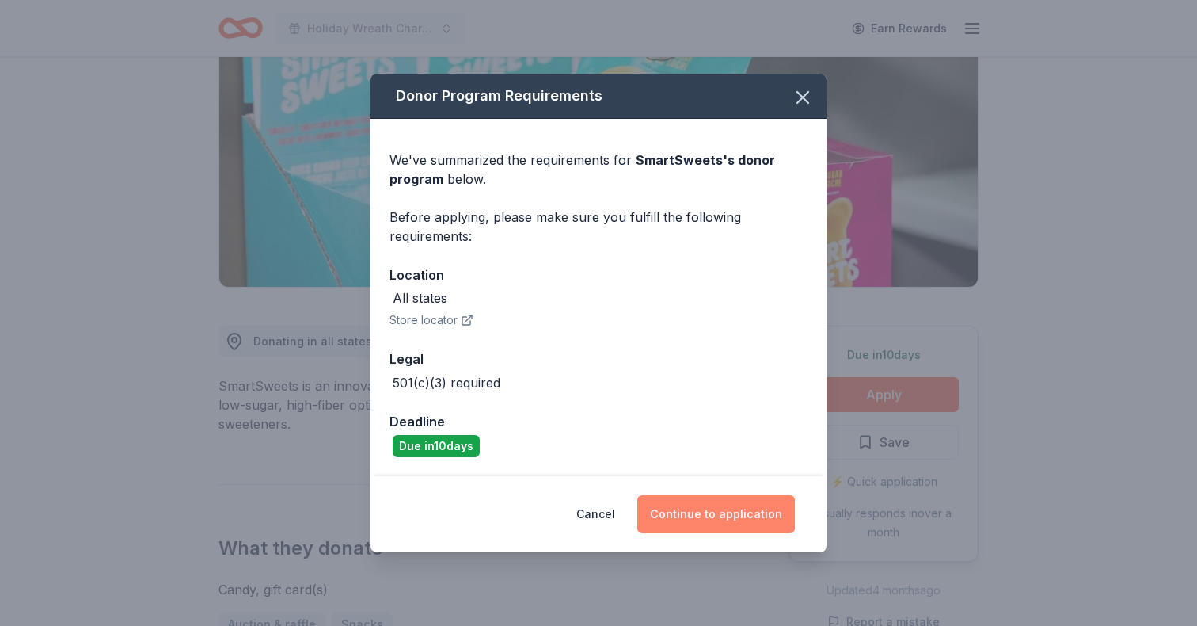
click at [710, 508] on button "Continue to application" at bounding box center [717, 514] width 158 height 38
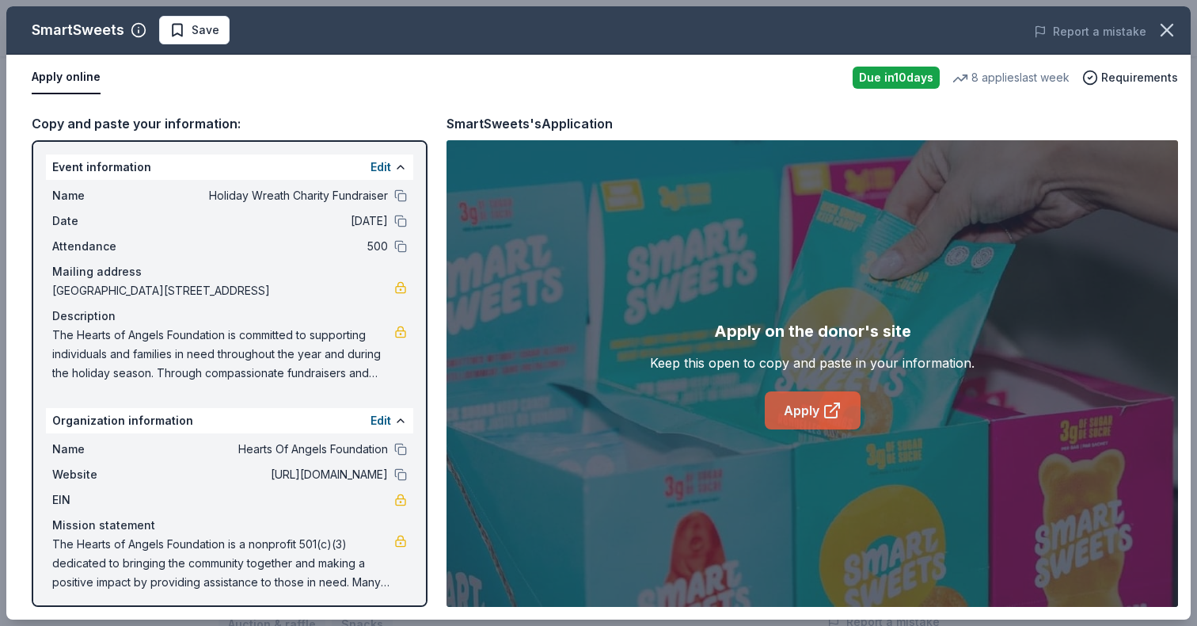
click at [809, 421] on link "Apply" at bounding box center [813, 410] width 96 height 38
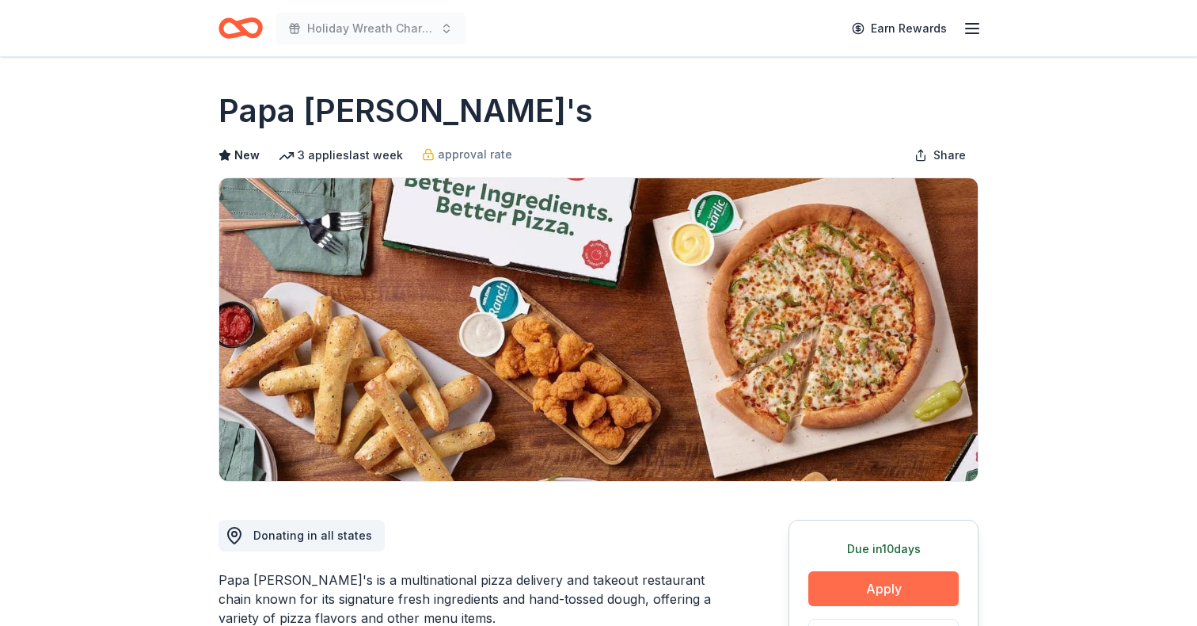
click at [862, 588] on button "Apply" at bounding box center [884, 588] width 150 height 35
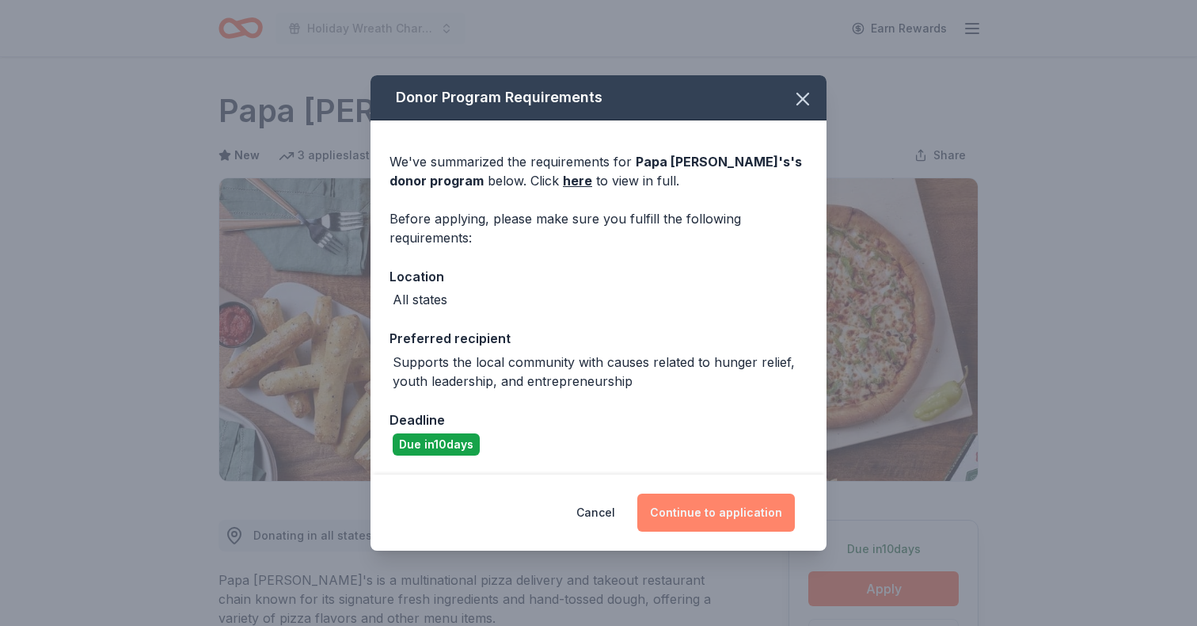
click at [702, 497] on button "Continue to application" at bounding box center [717, 512] width 158 height 38
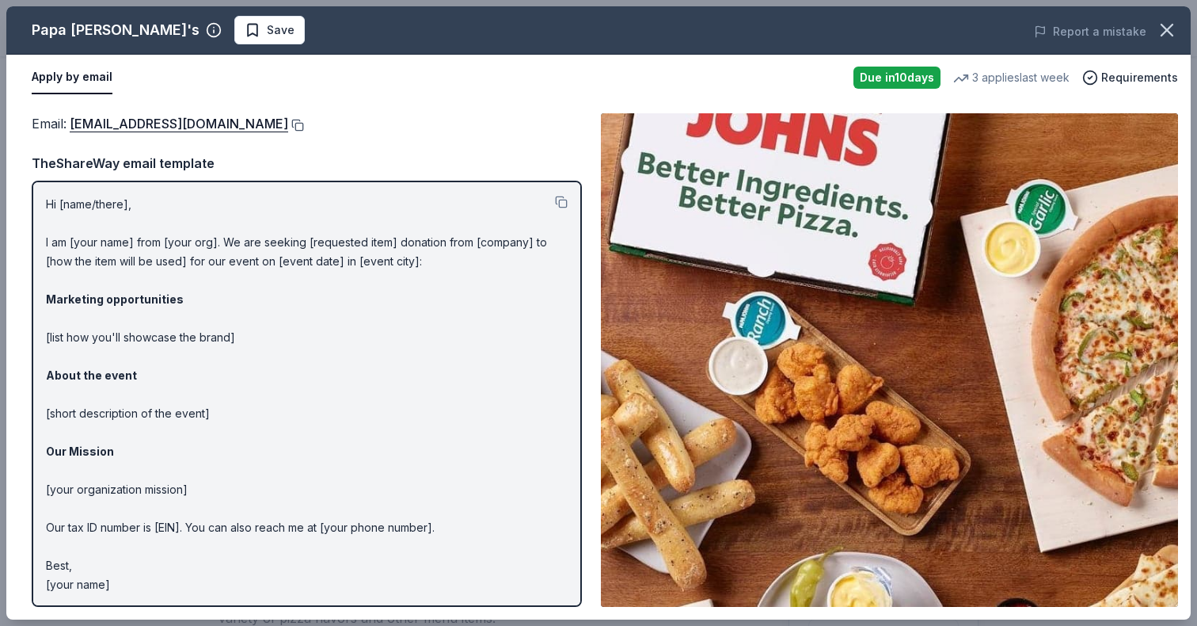
click at [288, 122] on button at bounding box center [296, 125] width 16 height 13
